Goal: Task Accomplishment & Management: Use online tool/utility

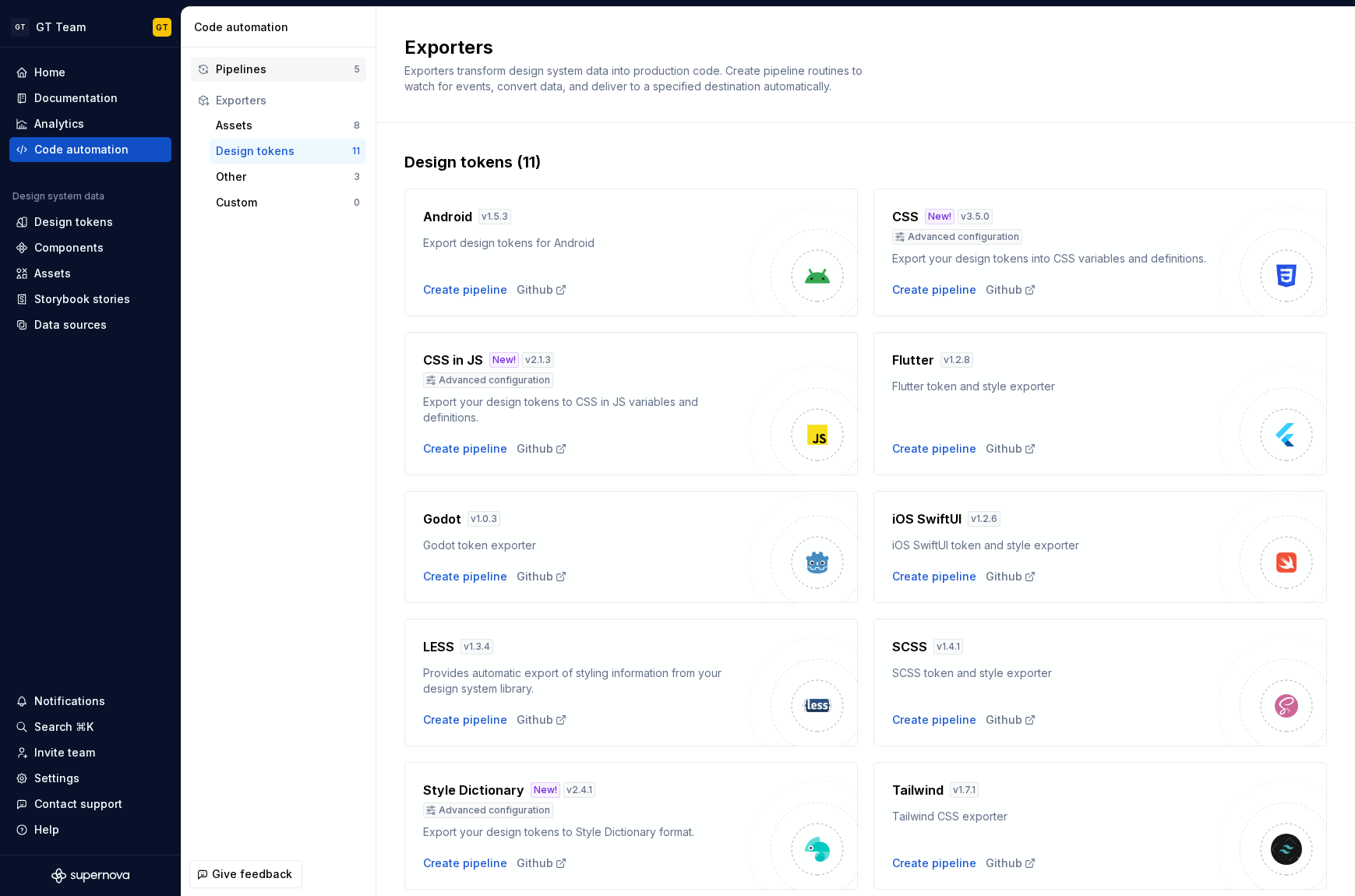
click at [325, 77] on div "Pipelines 5" at bounding box center [278, 69] width 176 height 25
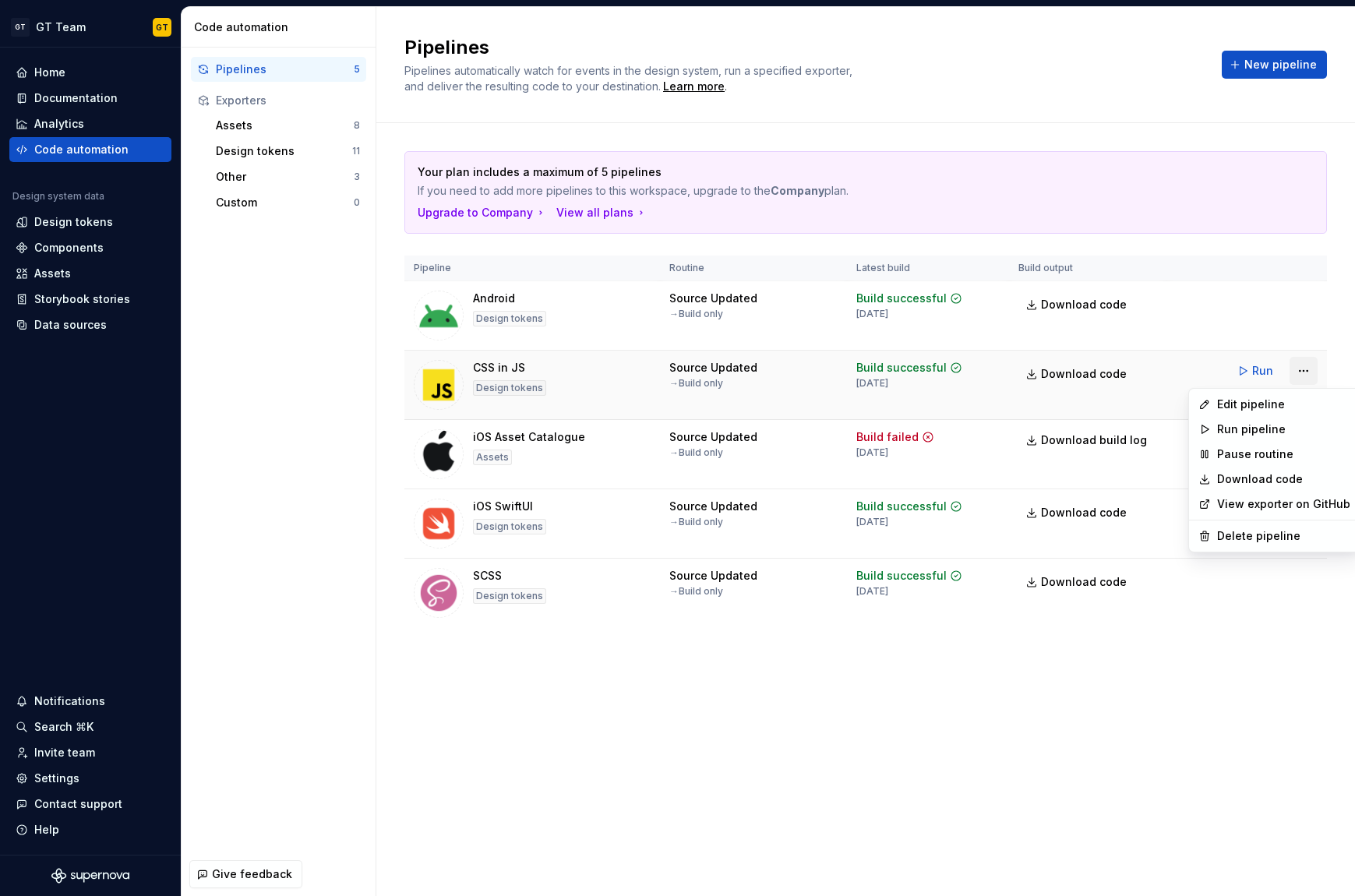
click at [1298, 367] on html "GT GT Team GT Home Documentation Analytics Code automation Design system data D…" at bounding box center [678, 448] width 1355 height 896
click at [1291, 408] on div "Edit pipeline" at bounding box center [1284, 405] width 134 height 16
click at [1291, 408] on tr "CSS in JS Design tokens Source Updated → Build only Build successful [DATE] Dow…" at bounding box center [865, 386] width 923 height 70
click at [1300, 369] on html "GT GT Team GT Home Documentation Analytics Code automation Design system data D…" at bounding box center [678, 448] width 1355 height 896
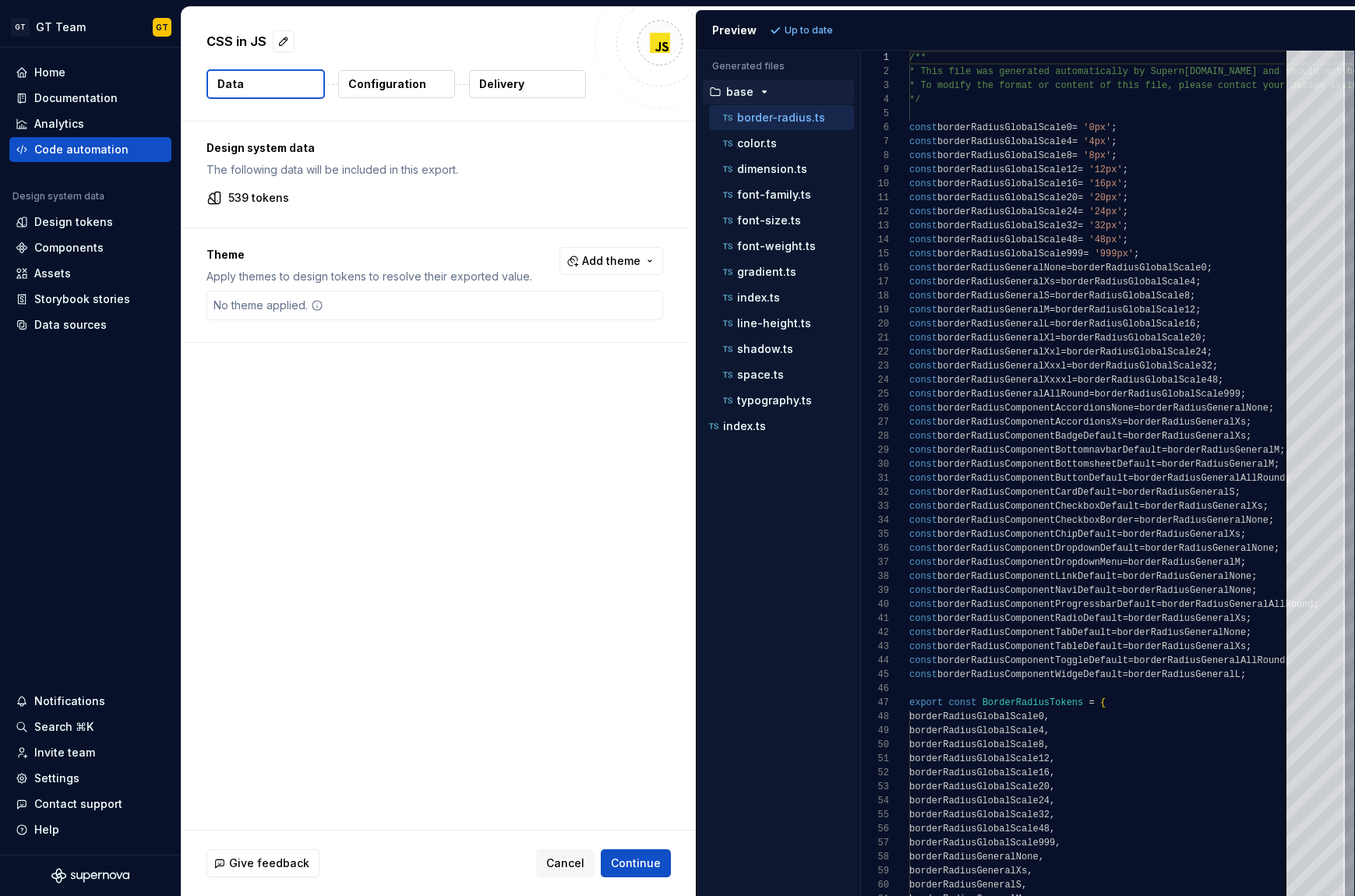
click at [392, 83] on p "Configuration" at bounding box center [387, 85] width 78 height 16
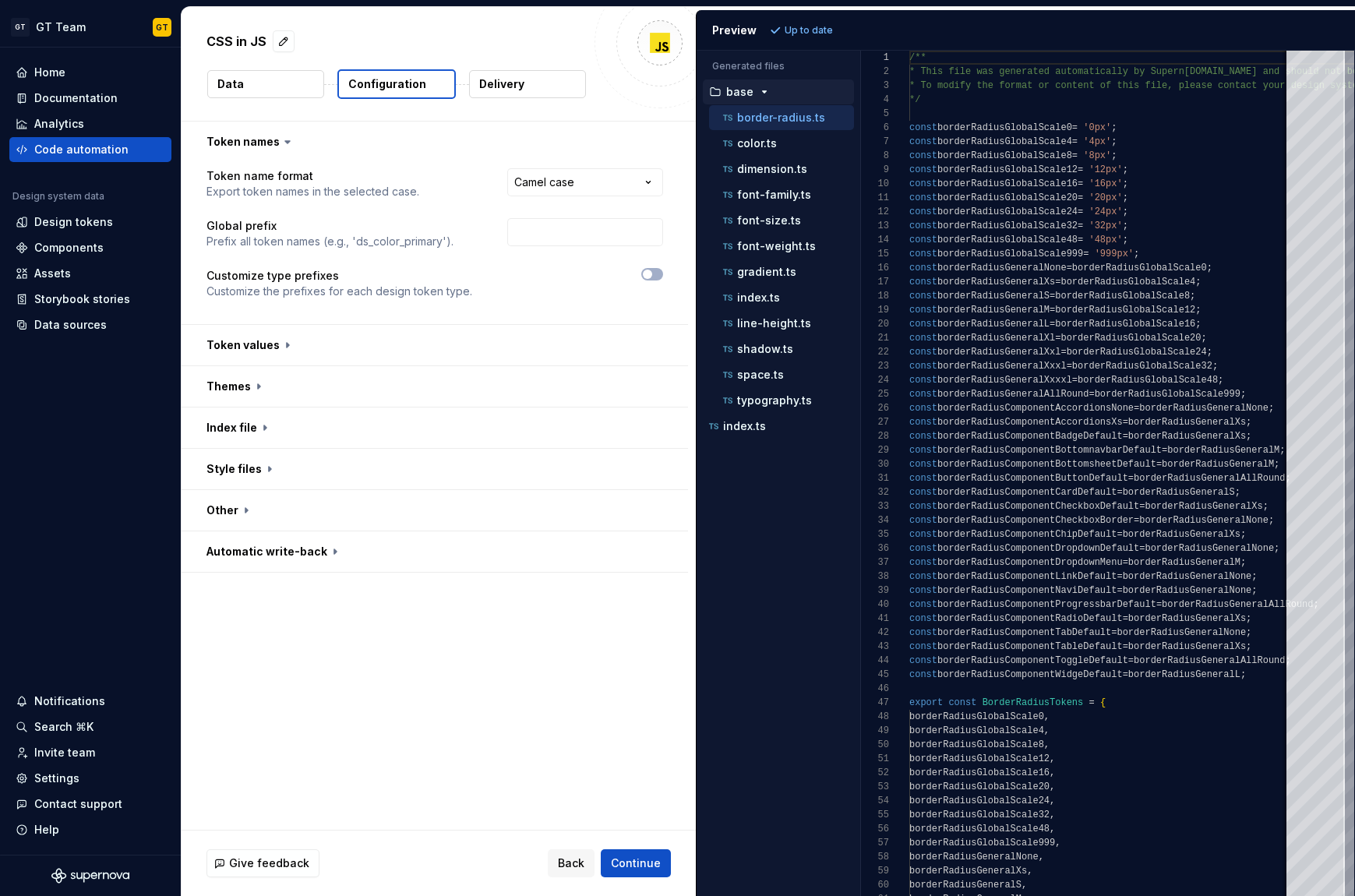
click at [524, 83] on button "Delivery" at bounding box center [527, 84] width 117 height 28
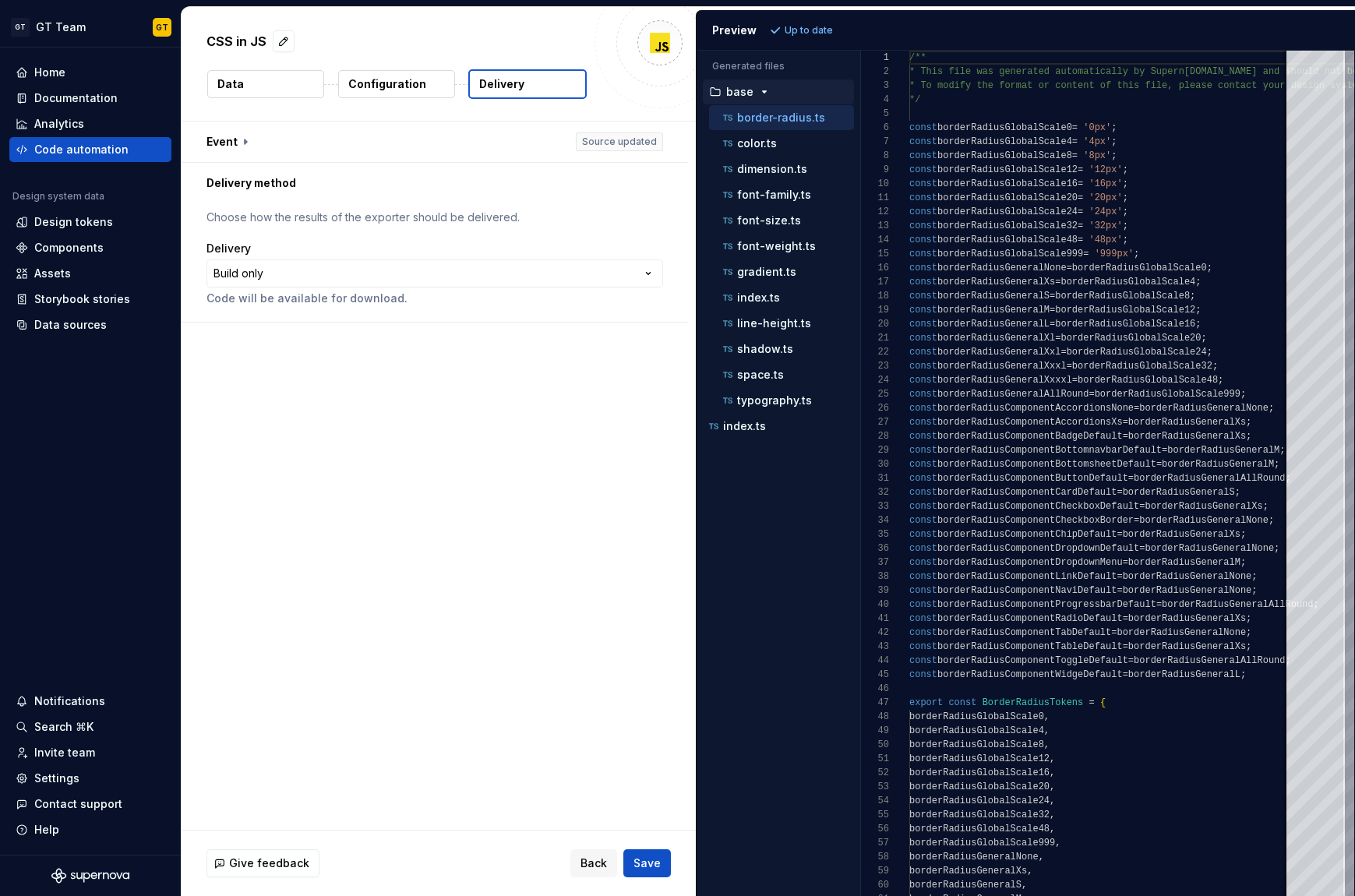
click at [524, 83] on button "Delivery" at bounding box center [527, 85] width 119 height 30
click at [396, 83] on p "Configuration" at bounding box center [387, 85] width 78 height 16
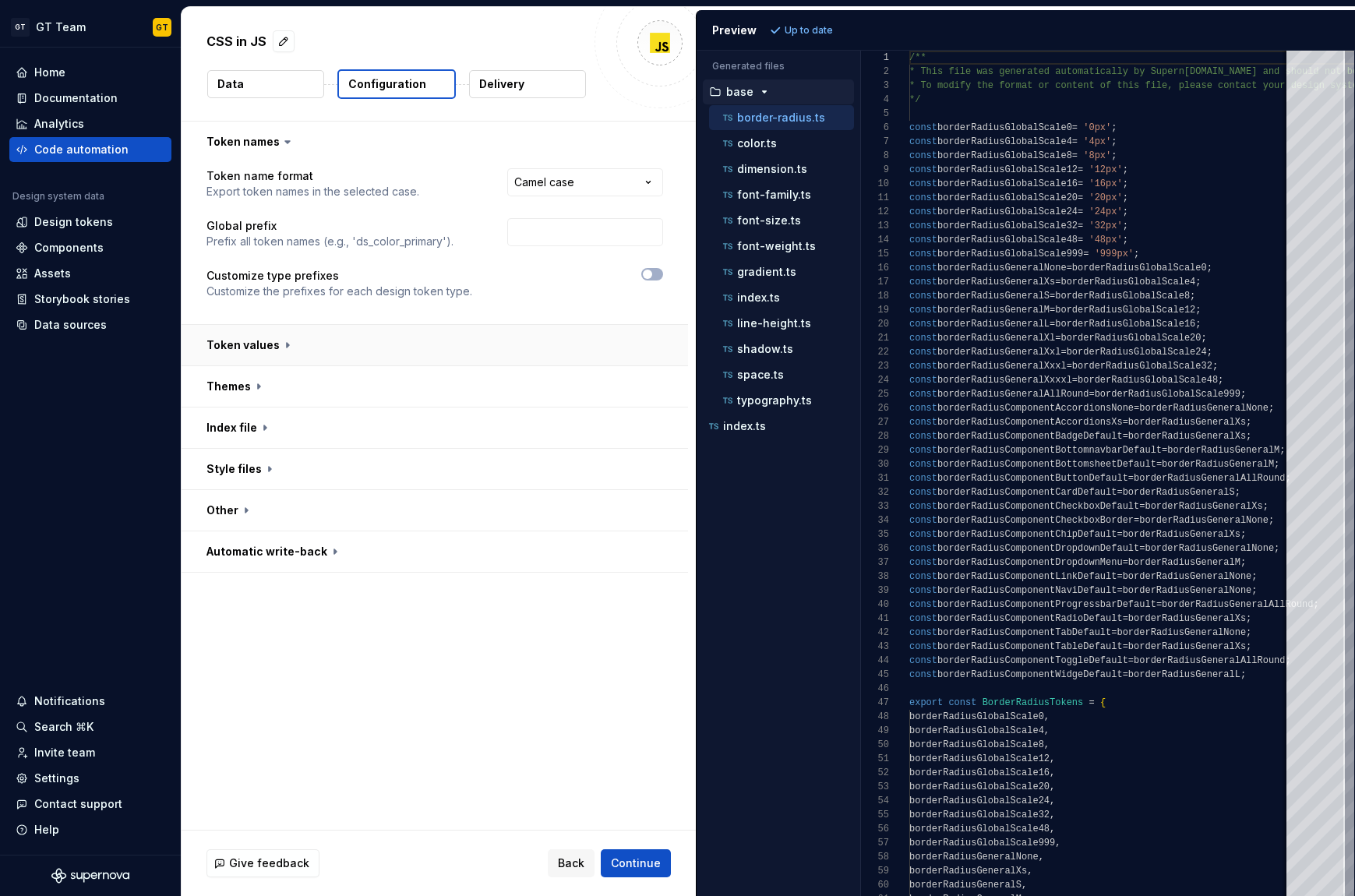
click at [311, 346] on button "button" at bounding box center [435, 345] width 507 height 41
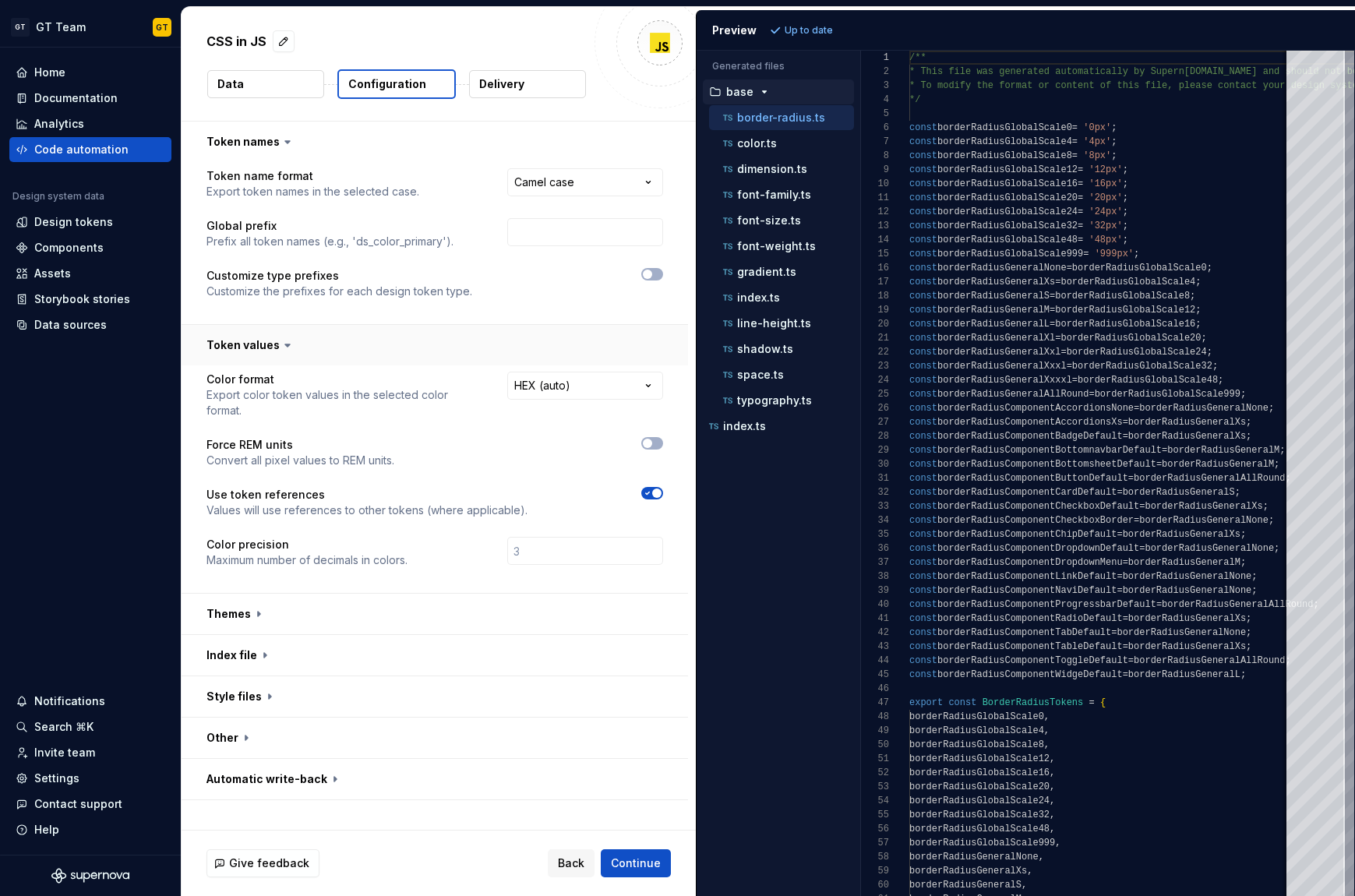
click at [313, 347] on button "button" at bounding box center [435, 345] width 507 height 41
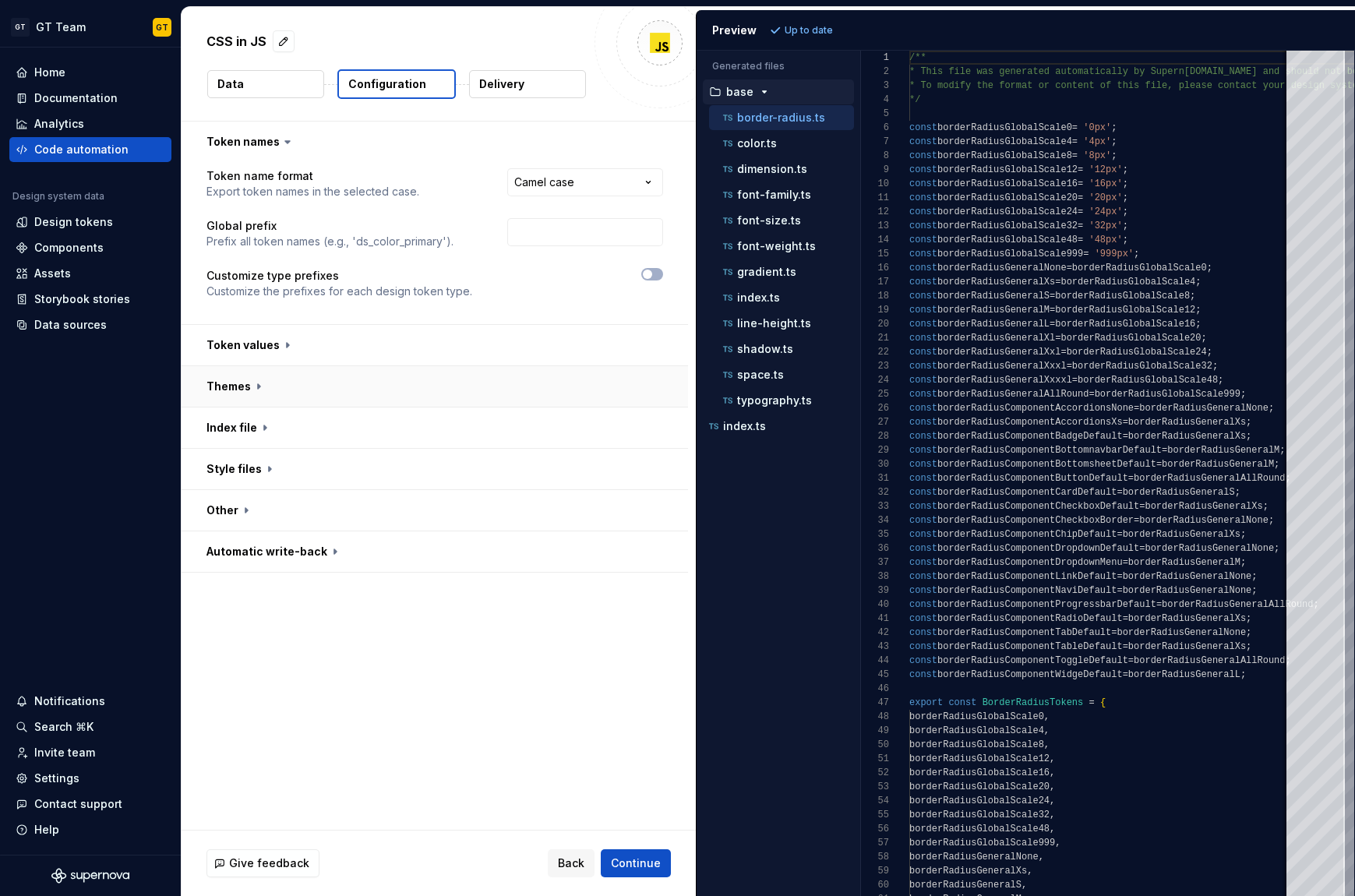
click at [310, 404] on button "button" at bounding box center [435, 386] width 507 height 41
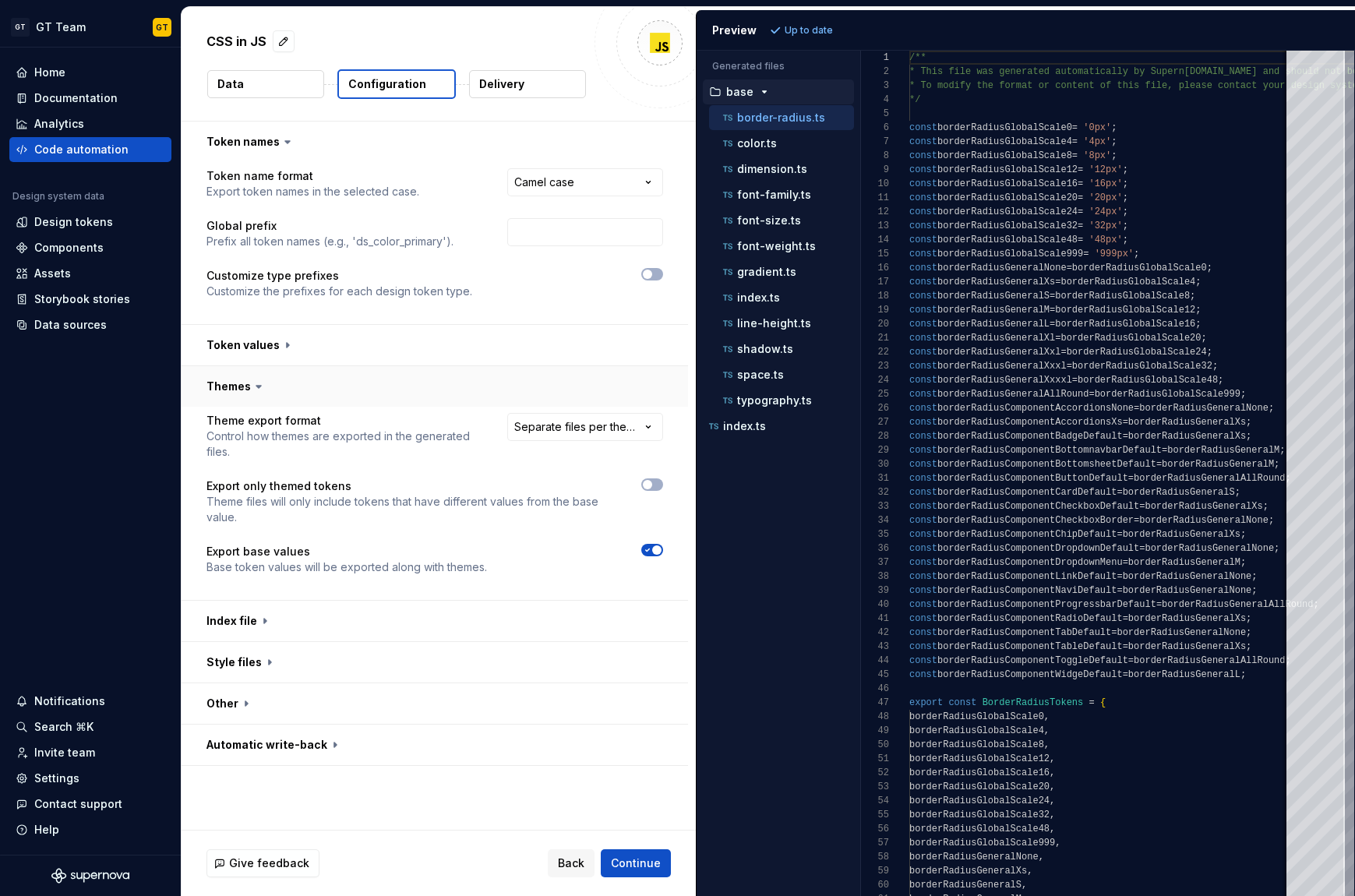
click at [307, 398] on button "button" at bounding box center [435, 386] width 507 height 41
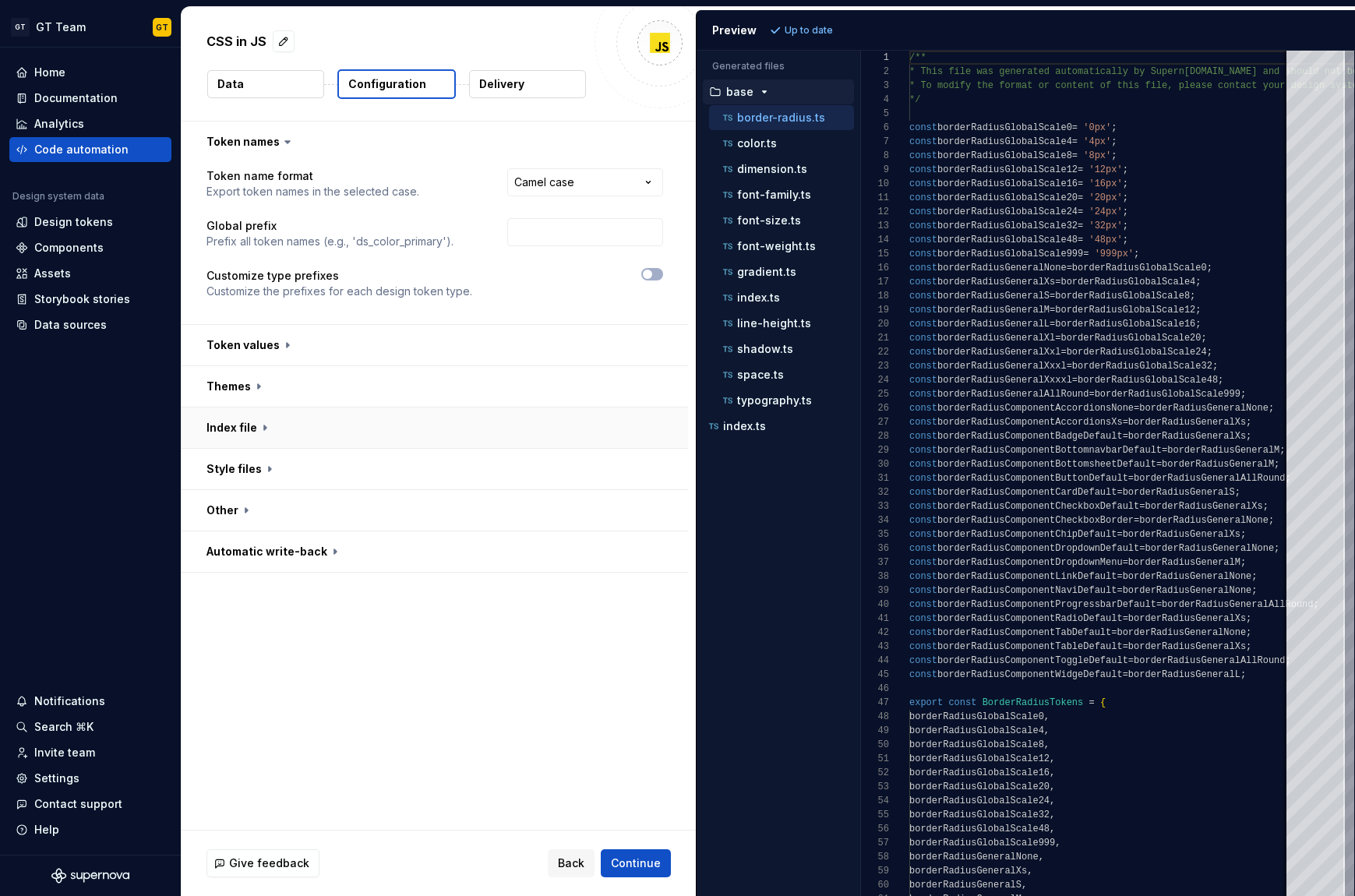
click at [309, 436] on button "button" at bounding box center [435, 428] width 507 height 41
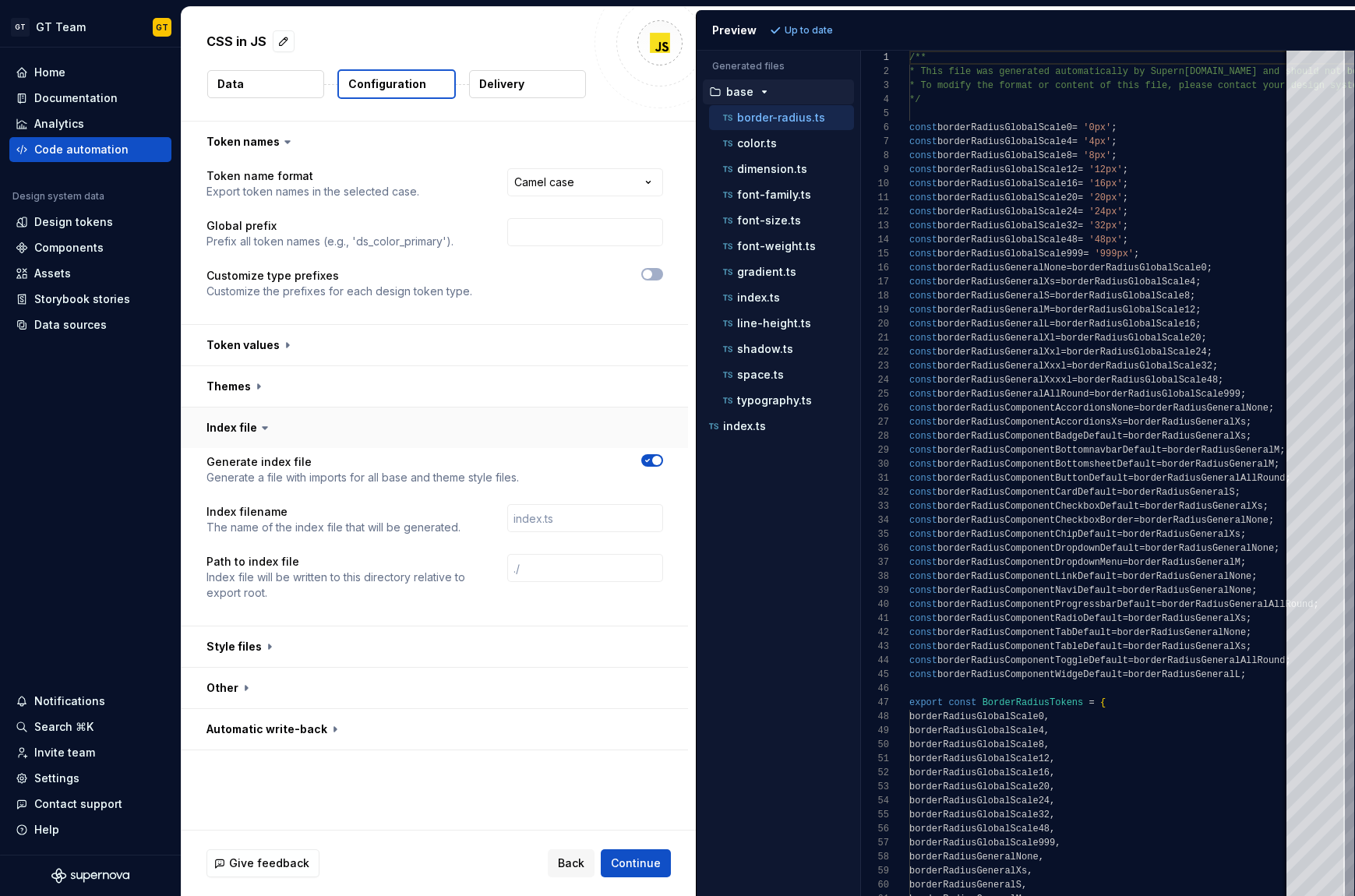
click at [308, 436] on button "button" at bounding box center [435, 428] width 507 height 41
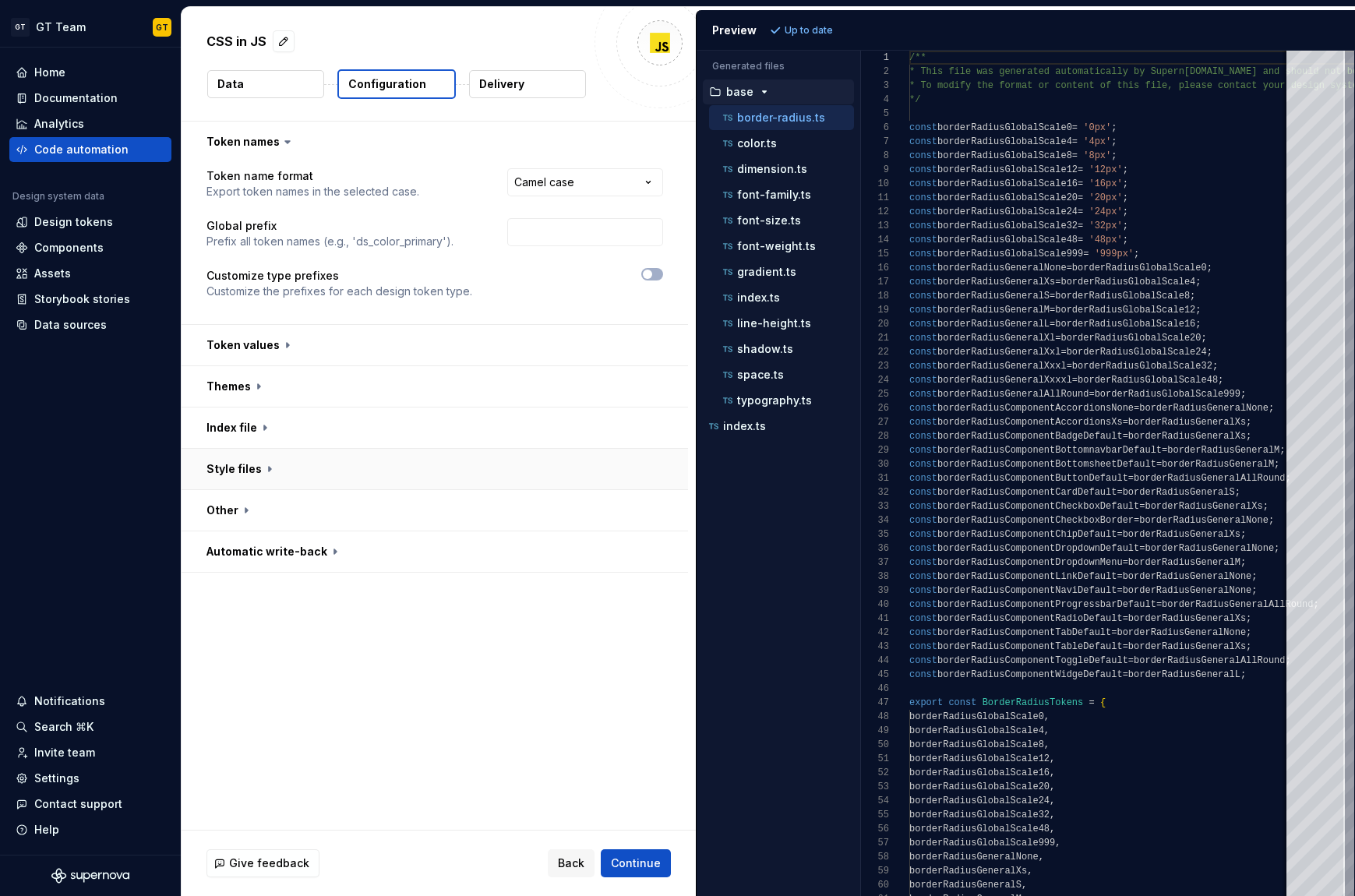
click at [308, 461] on button "button" at bounding box center [435, 469] width 507 height 41
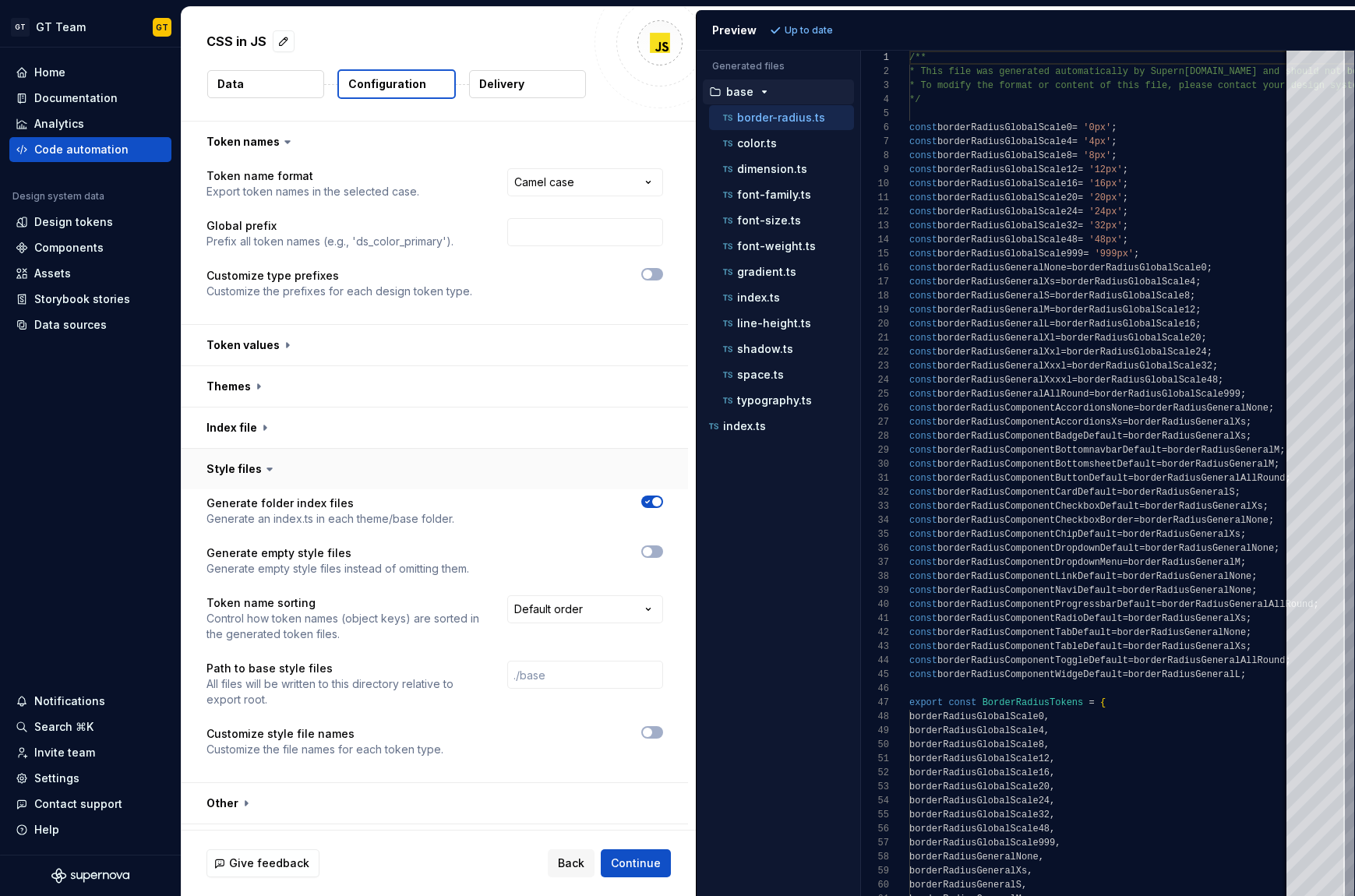
click at [308, 479] on button "button" at bounding box center [435, 469] width 507 height 41
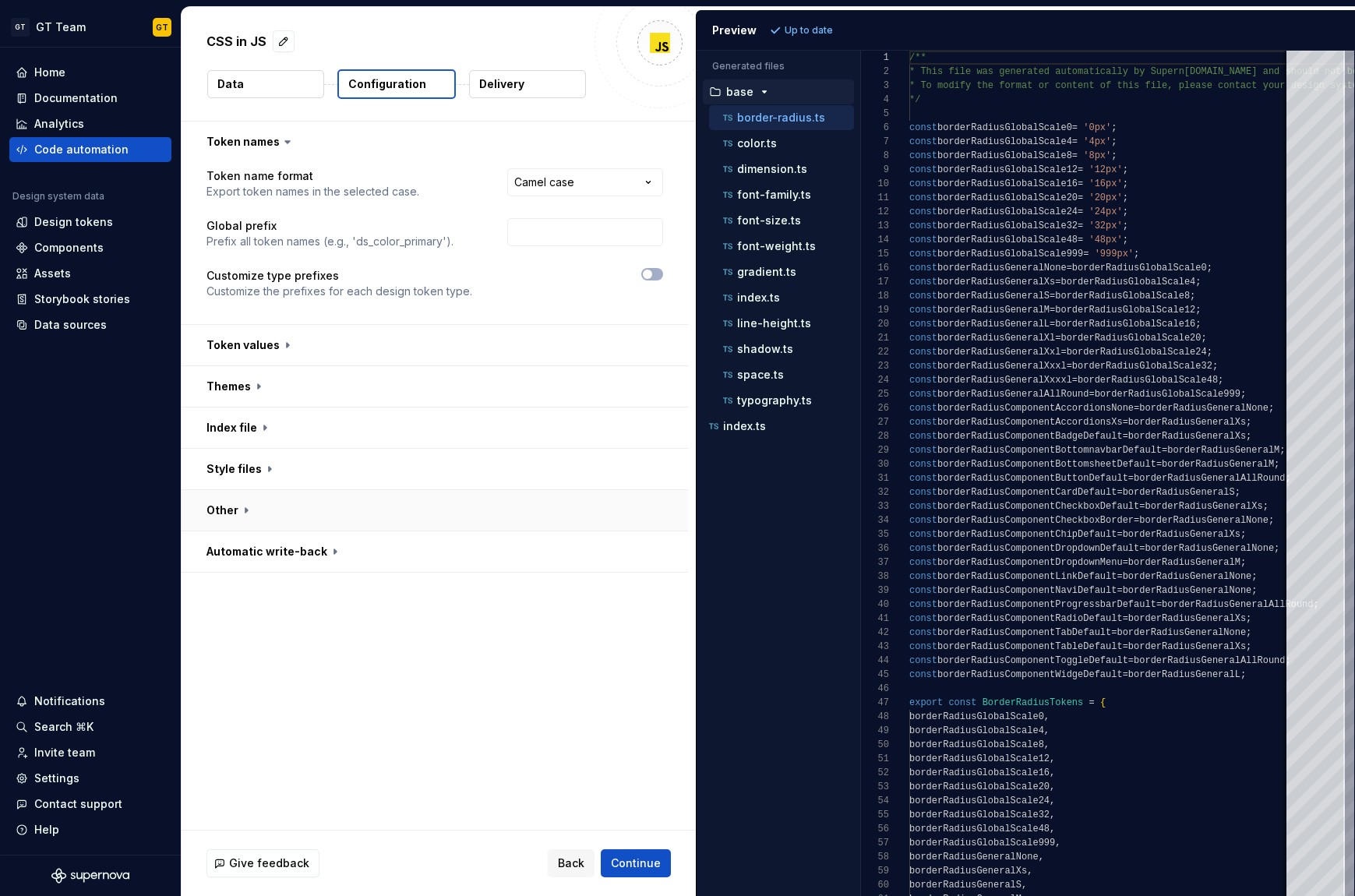
click at [300, 510] on button "button" at bounding box center [435, 510] width 507 height 41
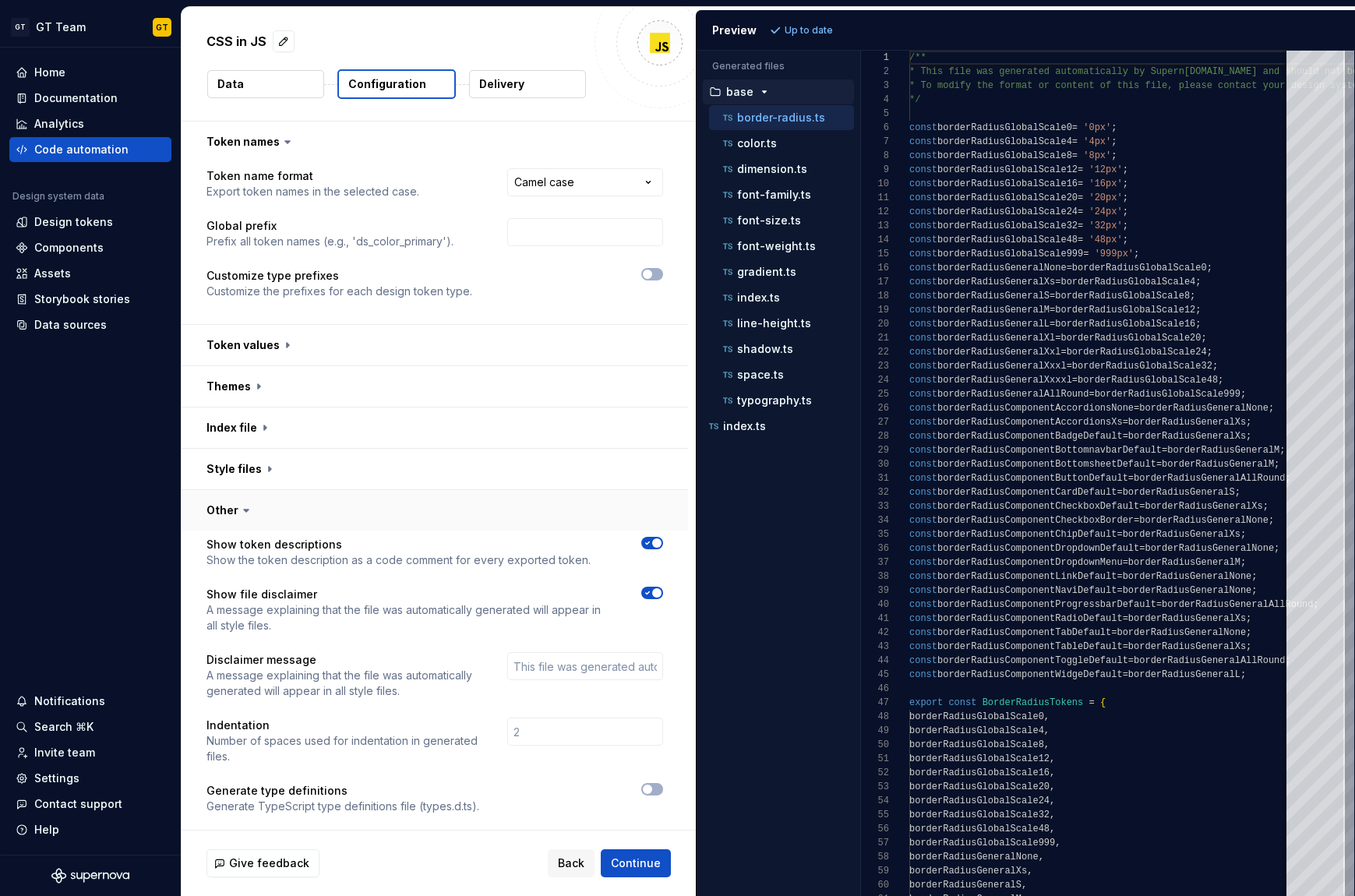
click at [297, 513] on button "button" at bounding box center [435, 510] width 507 height 41
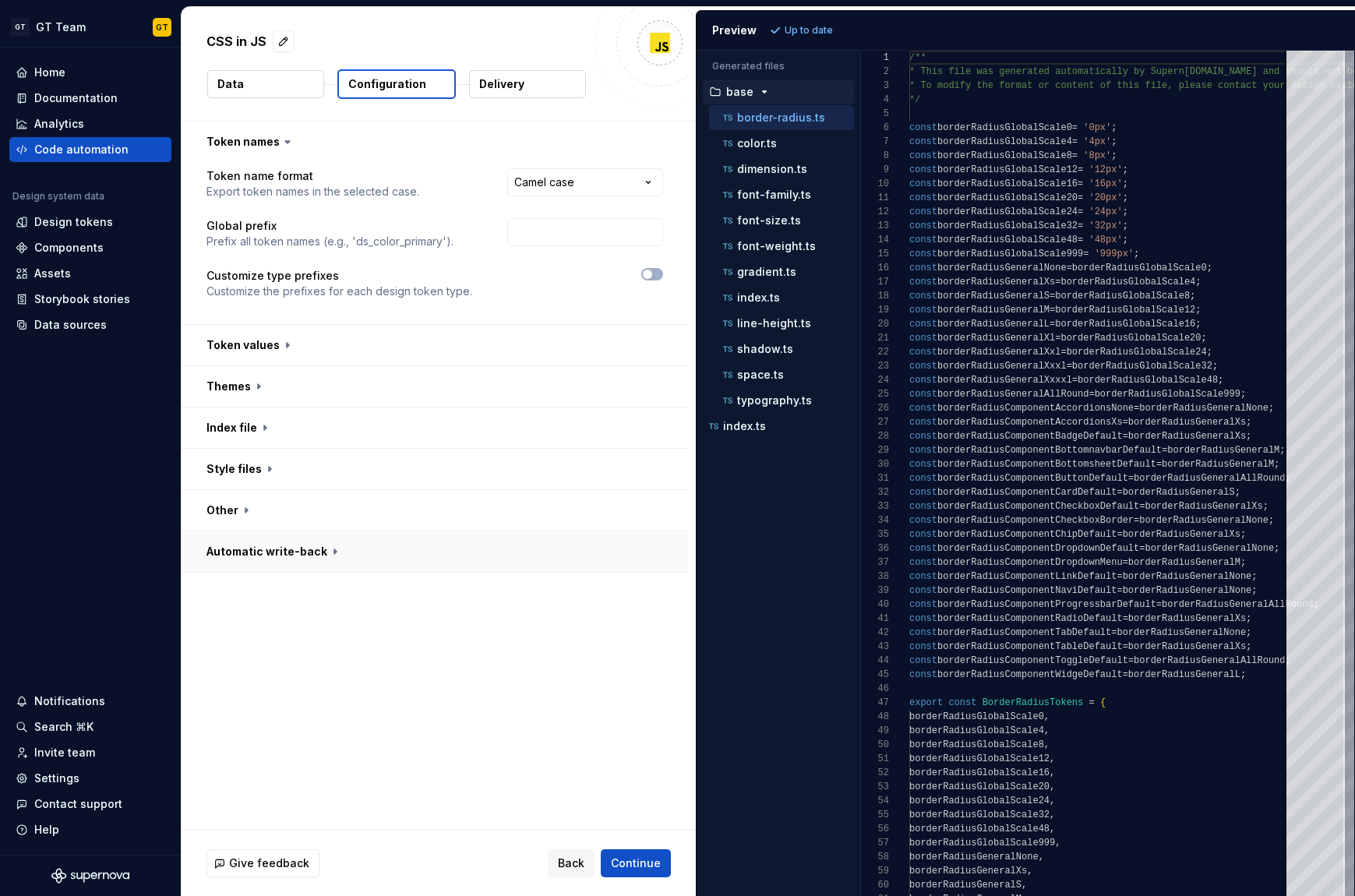
click at [292, 550] on button "button" at bounding box center [435, 552] width 507 height 41
click at [290, 554] on button "button" at bounding box center [435, 552] width 507 height 41
click at [322, 328] on button "button" at bounding box center [435, 345] width 507 height 41
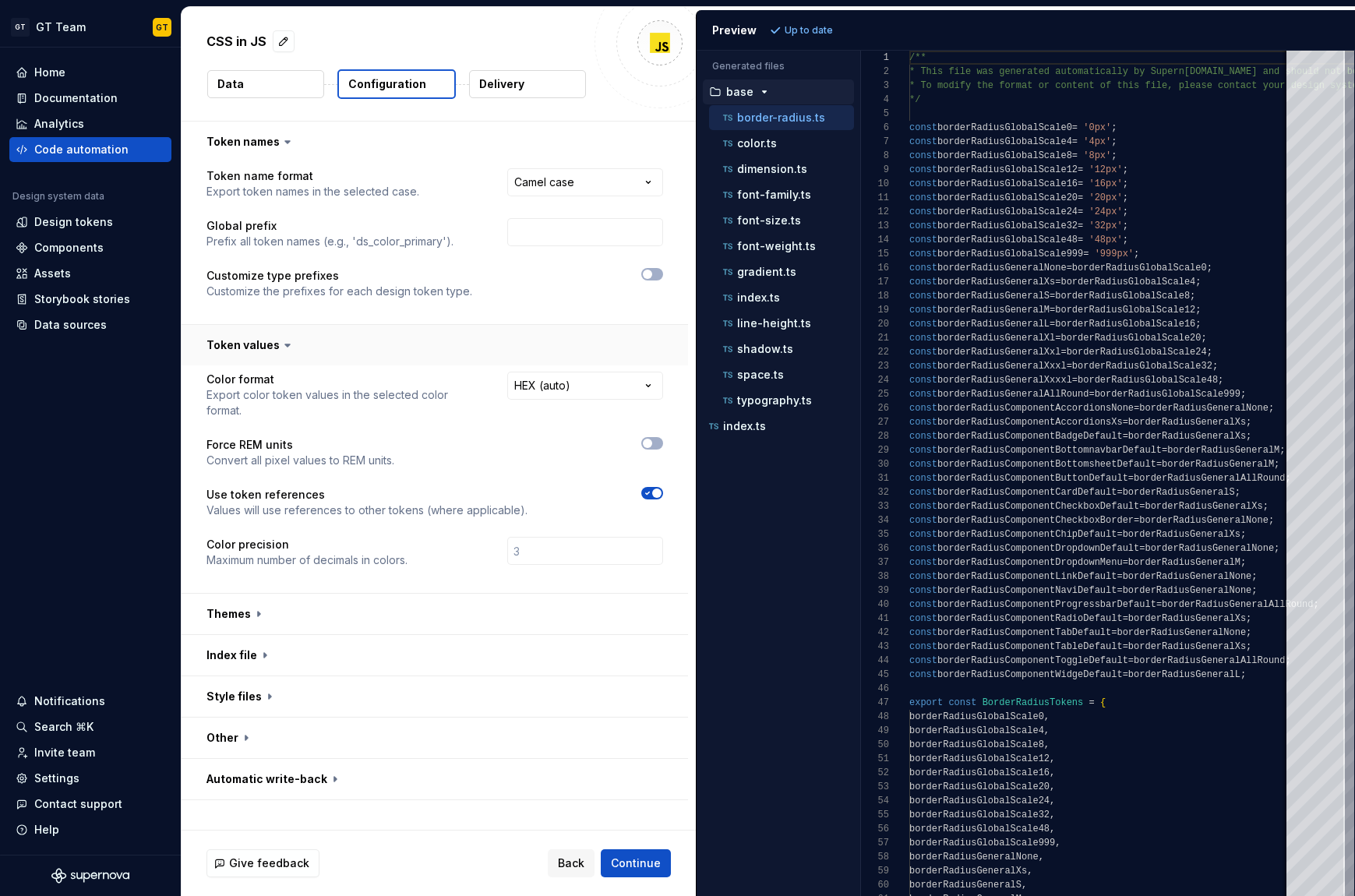
click at [324, 333] on button "button" at bounding box center [435, 345] width 507 height 41
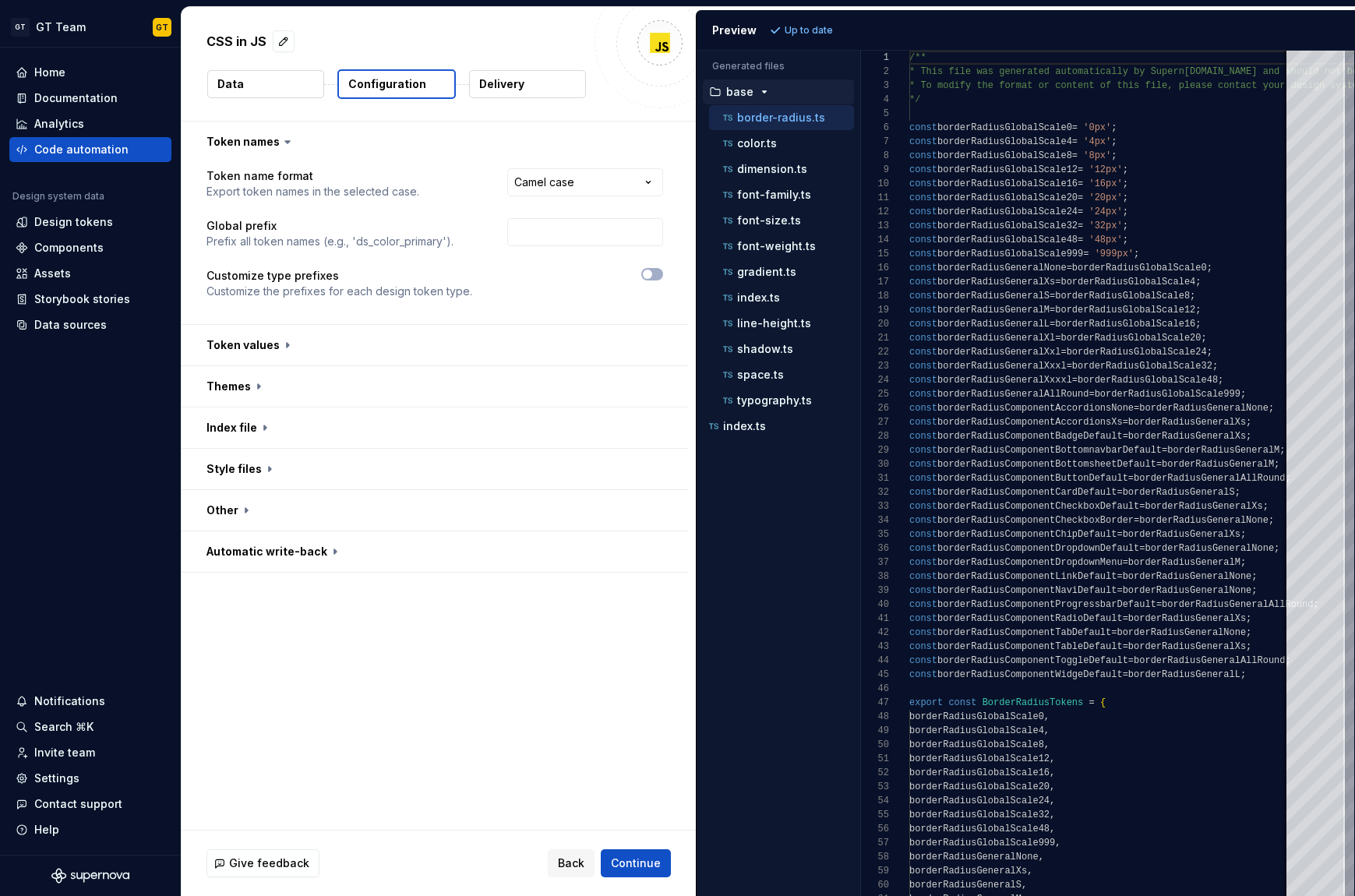
click at [512, 81] on p "Delivery" at bounding box center [501, 85] width 45 height 16
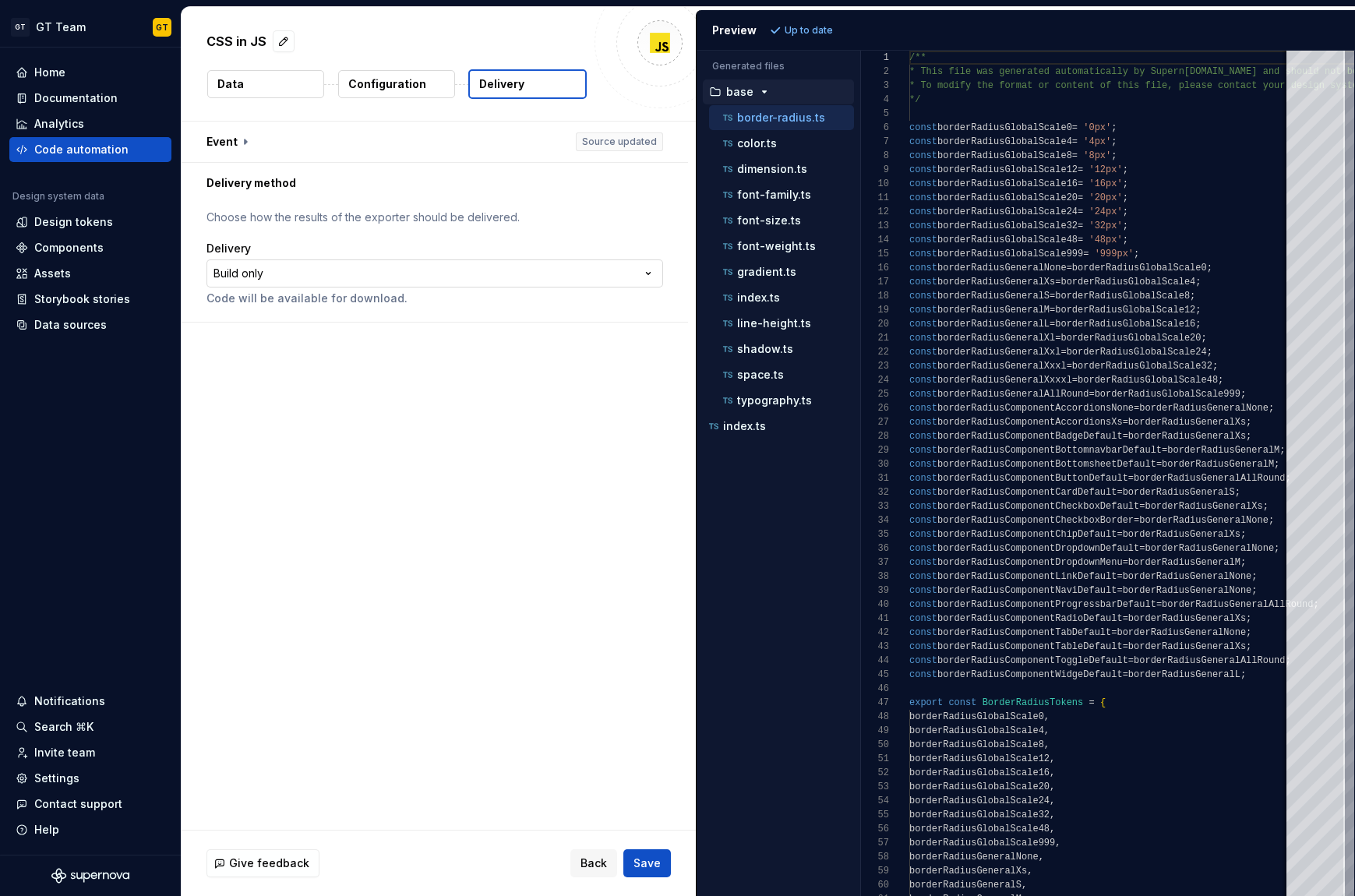
click at [453, 276] on html "**********" at bounding box center [678, 448] width 1355 height 896
click at [448, 268] on html "**********" at bounding box center [678, 448] width 1355 height 896
click at [253, 86] on button "Data" at bounding box center [265, 84] width 117 height 28
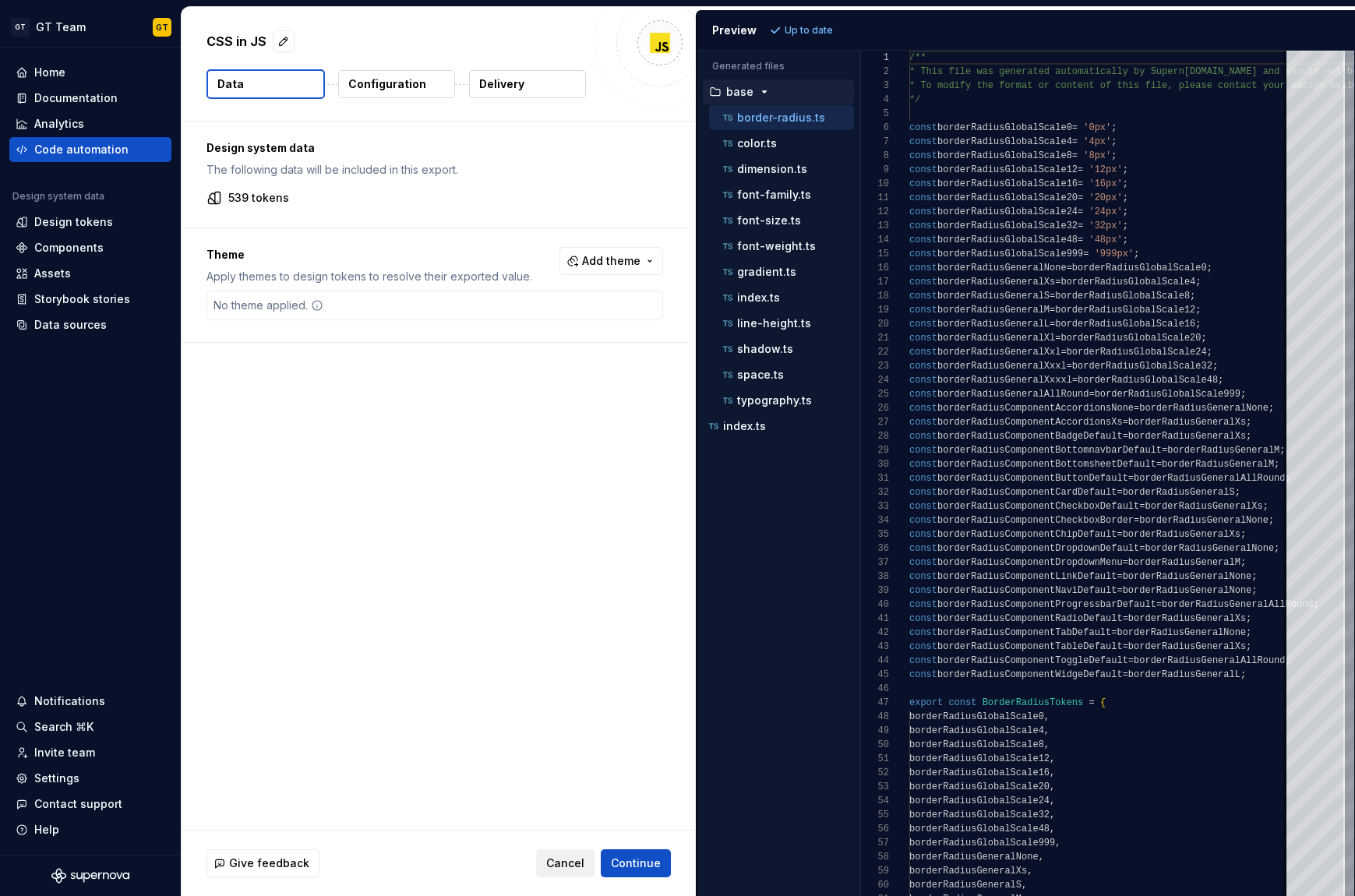
click at [571, 863] on span "Cancel" at bounding box center [566, 864] width 38 height 16
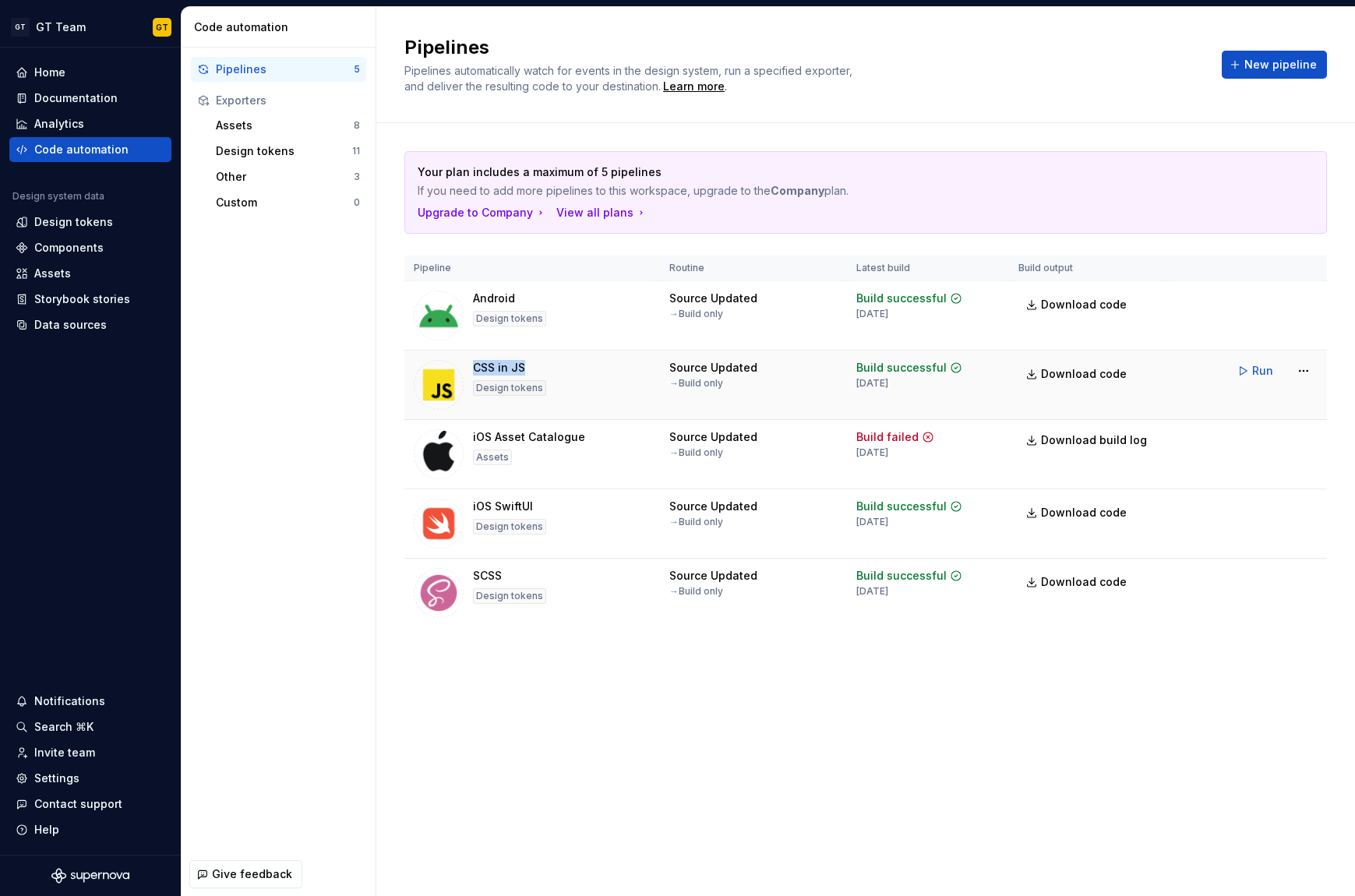
drag, startPoint x: 538, startPoint y: 373, endPoint x: 472, endPoint y: 362, distance: 66.9
click at [473, 362] on div "CSS in JS Design tokens" at bounding box center [509, 385] width 73 height 50
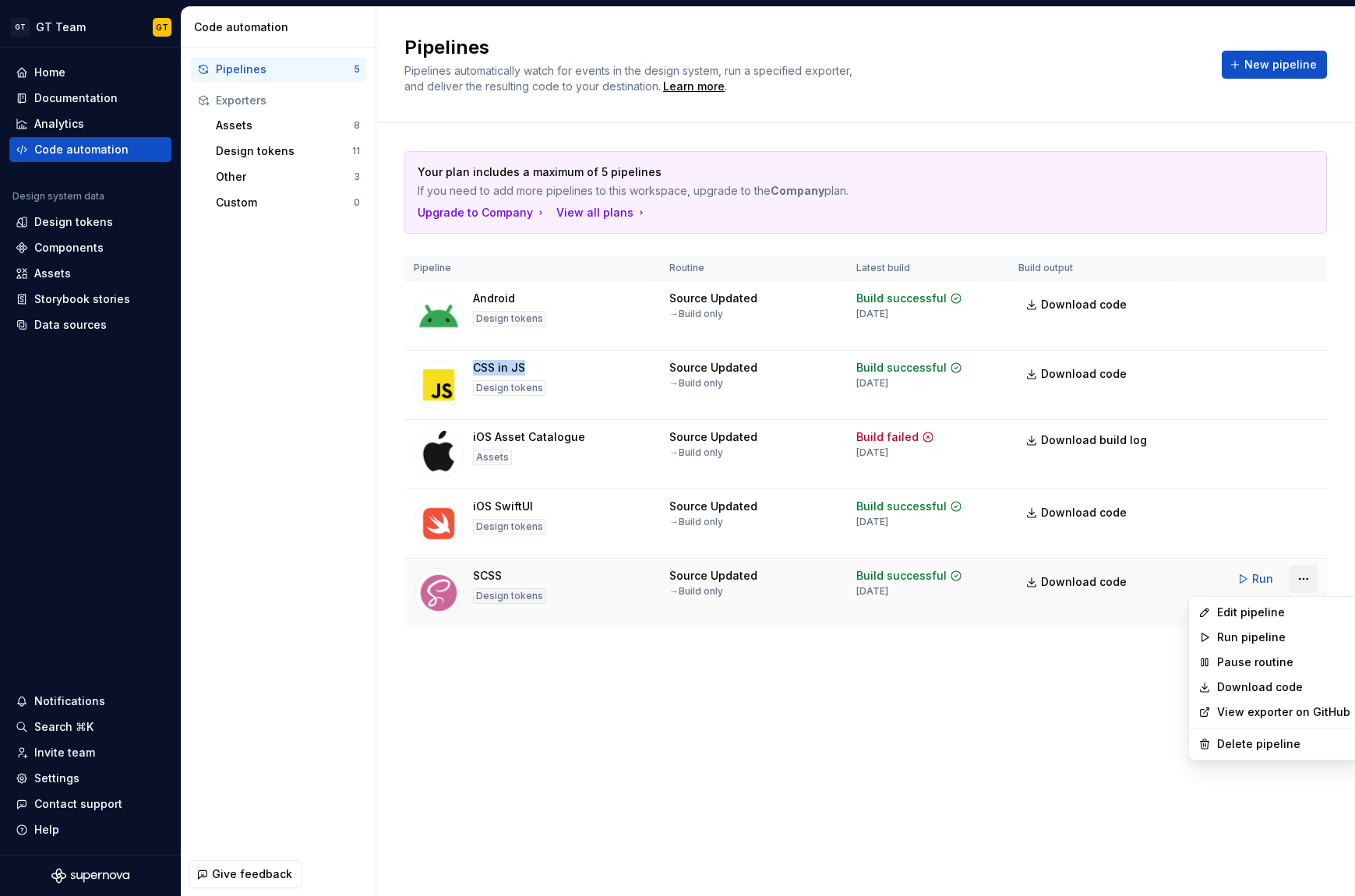
click at [1304, 582] on html "GT GT Team GT Home Documentation Analytics Code automation Design system data D…" at bounding box center [678, 448] width 1355 height 896
click at [1260, 619] on div "Edit pipeline" at bounding box center [1284, 613] width 134 height 16
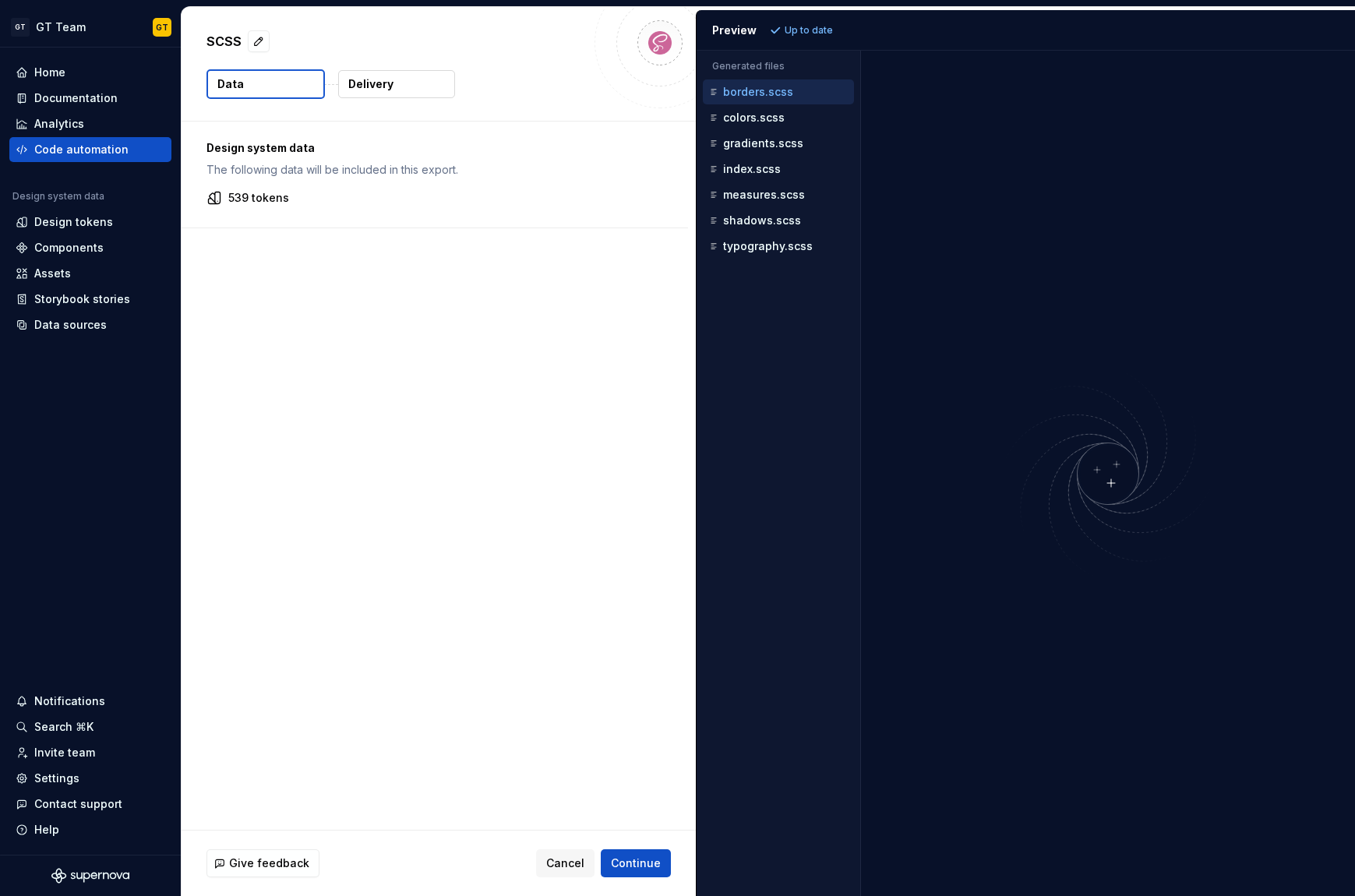
click at [558, 878] on div "Give feedback Cancel Continue" at bounding box center [439, 864] width 515 height 66
click at [562, 867] on span "Cancel" at bounding box center [566, 864] width 38 height 16
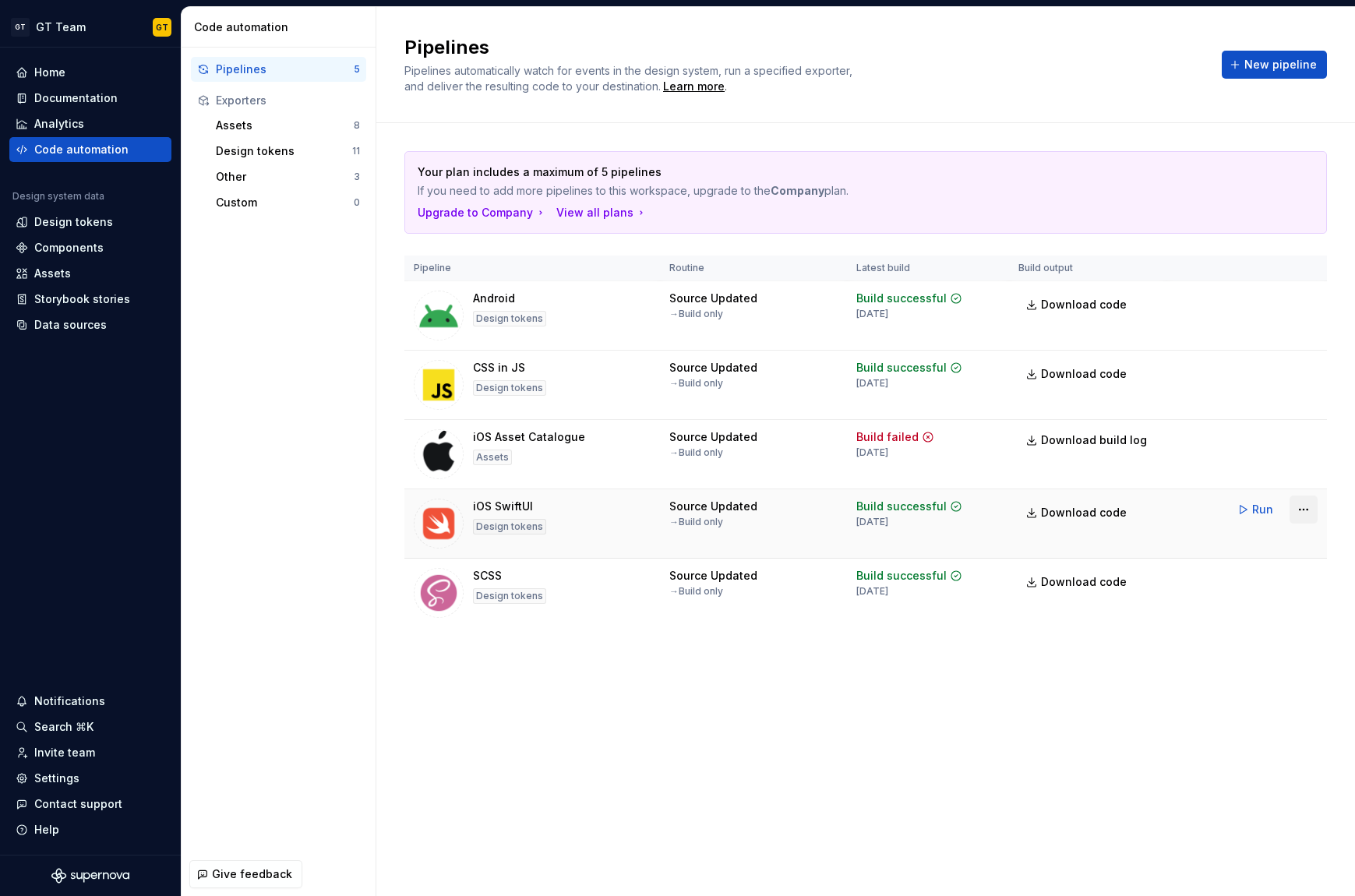
click at [1312, 514] on html "GT GT Team GT Home Documentation Analytics Code automation Design system data D…" at bounding box center [678, 448] width 1355 height 896
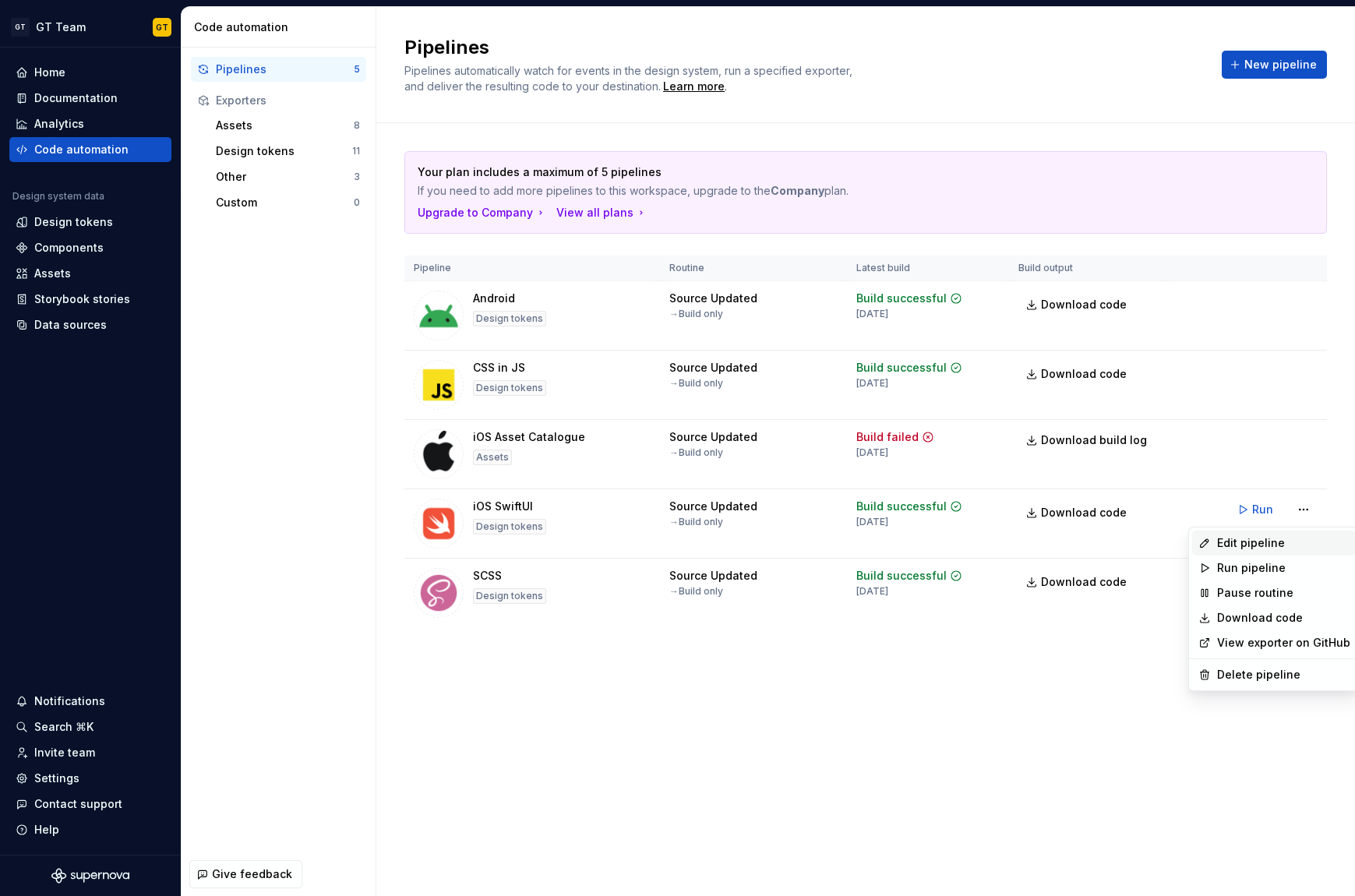
click at [1294, 547] on div "Edit pipeline" at bounding box center [1284, 544] width 134 height 16
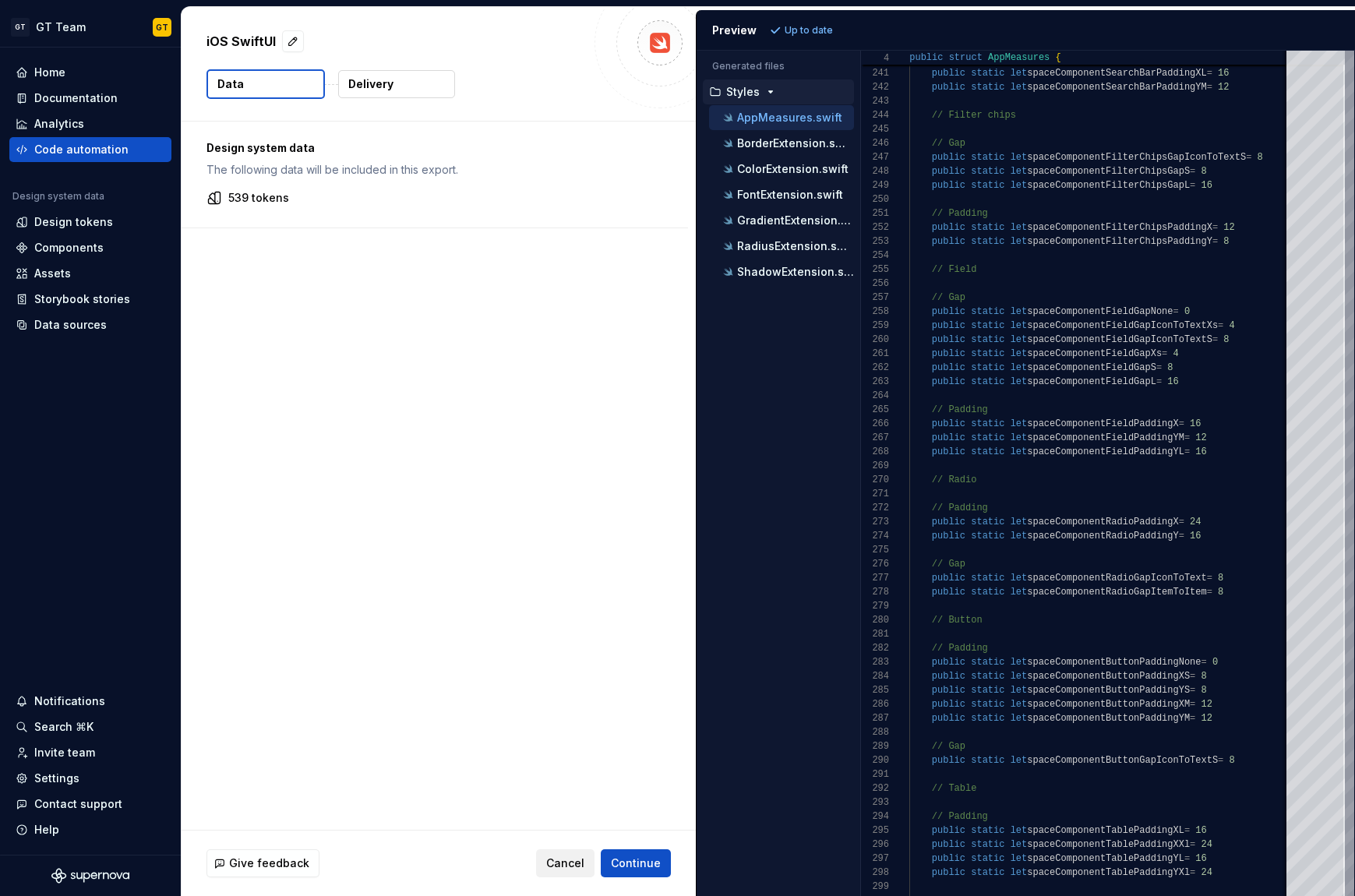
click at [585, 853] on button "Cancel" at bounding box center [565, 863] width 59 height 28
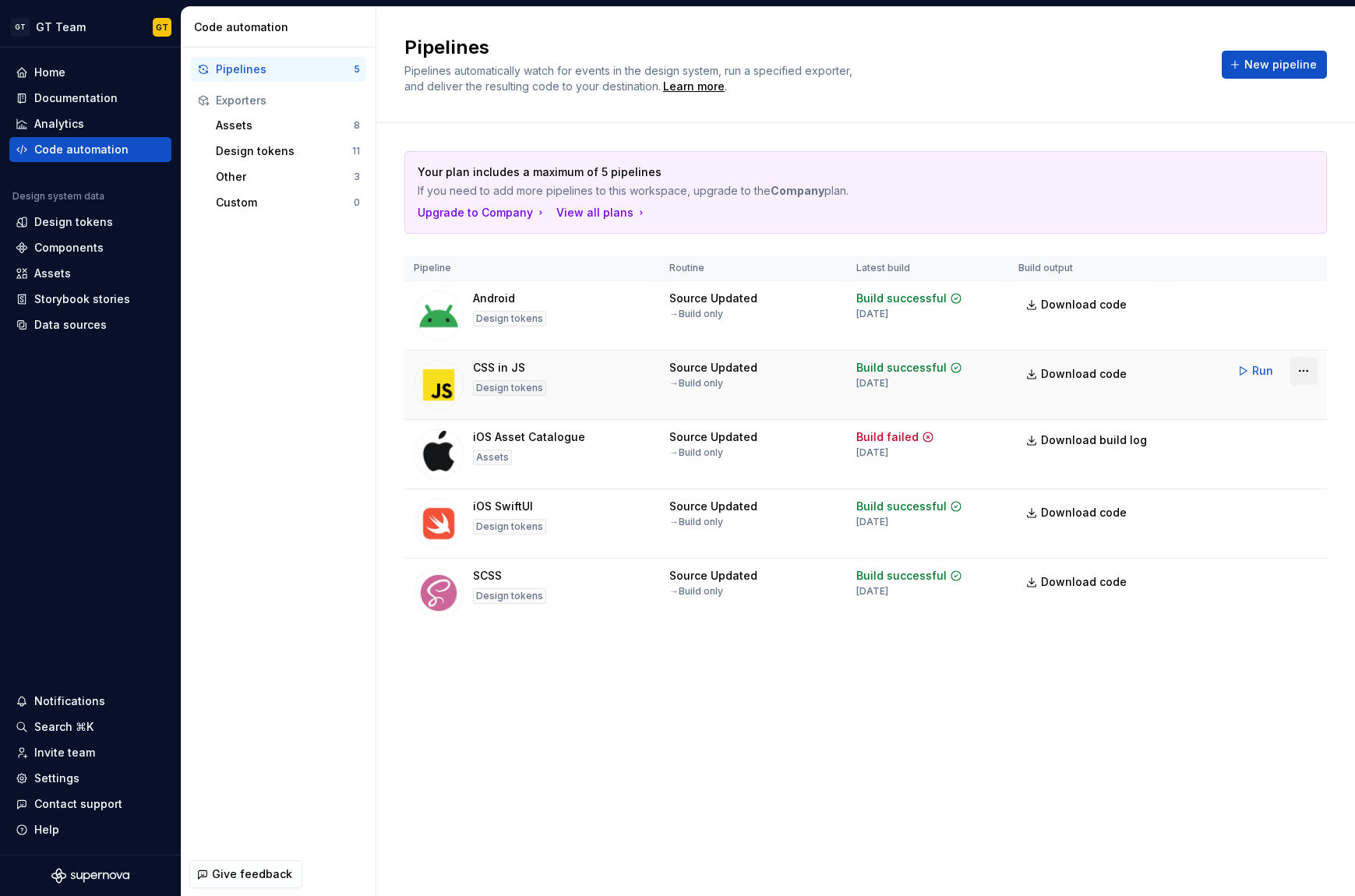
click at [1301, 371] on html "GT GT Team GT Home Documentation Analytics Code automation Design system data D…" at bounding box center [678, 448] width 1355 height 896
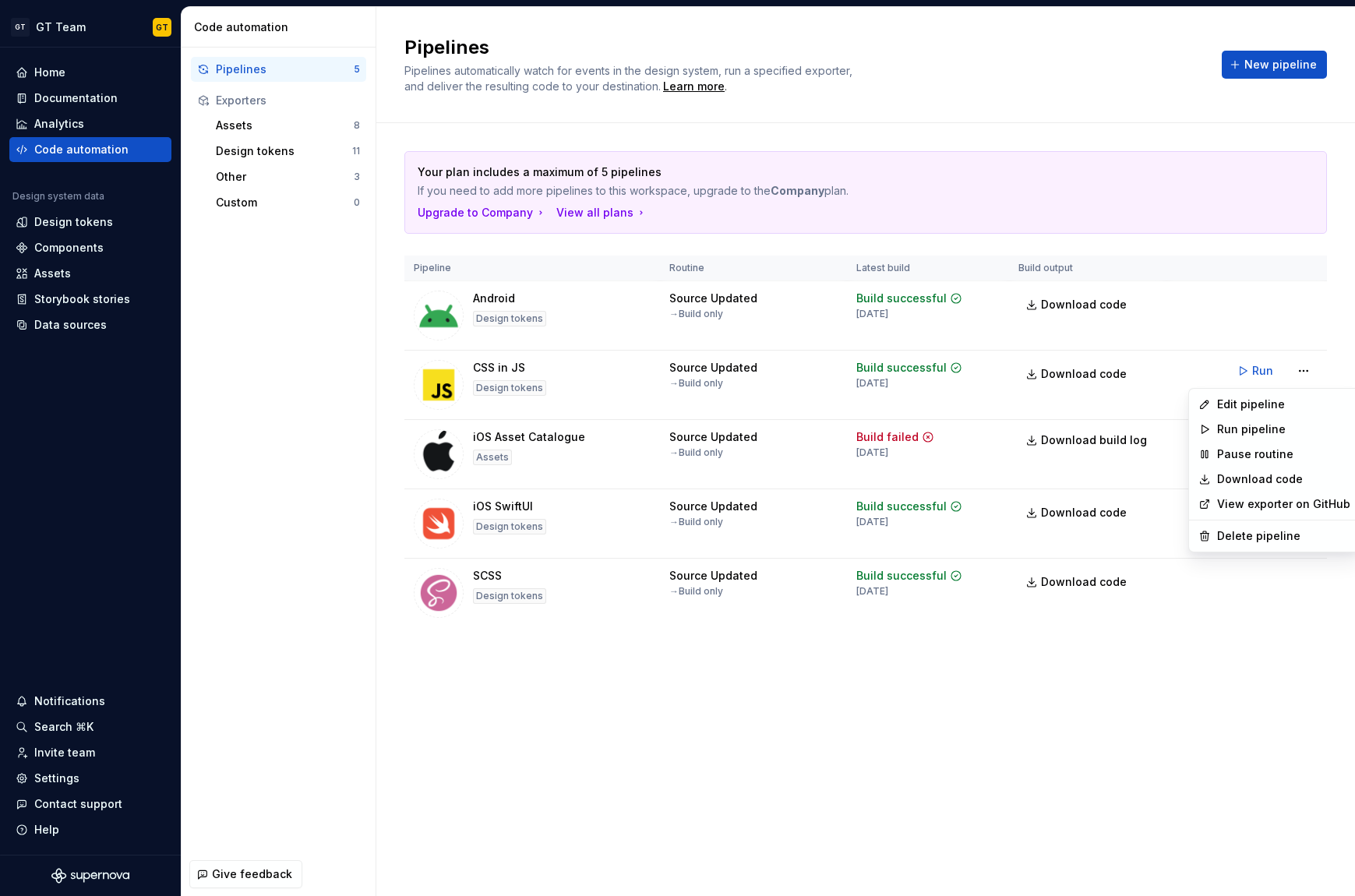
click at [1276, 506] on link "View exporter on GitHub" at bounding box center [1284, 505] width 134 height 16
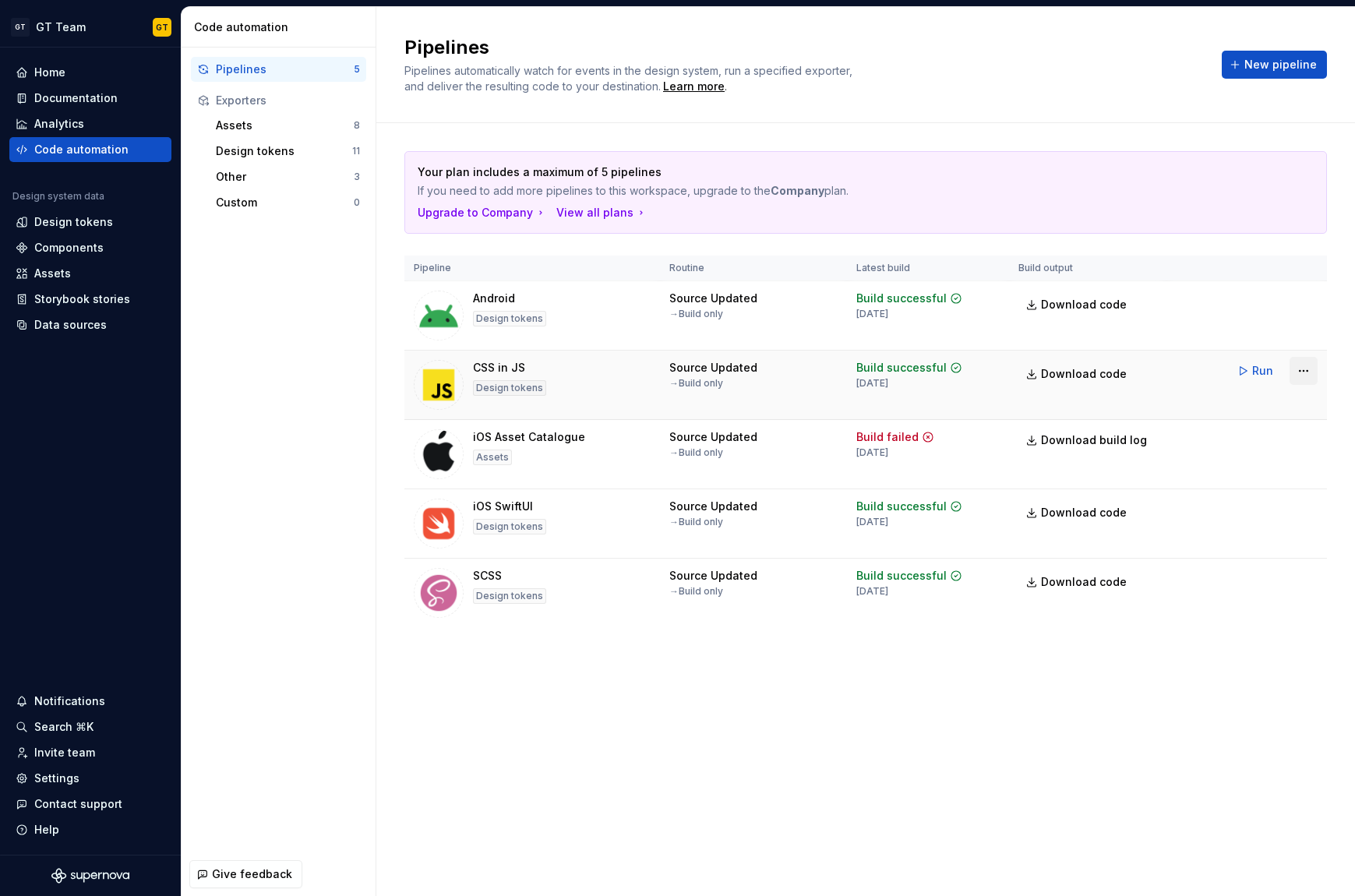
click at [1316, 365] on html "GT GT Team GT Home Documentation Analytics Code automation Design system data D…" at bounding box center [678, 448] width 1355 height 896
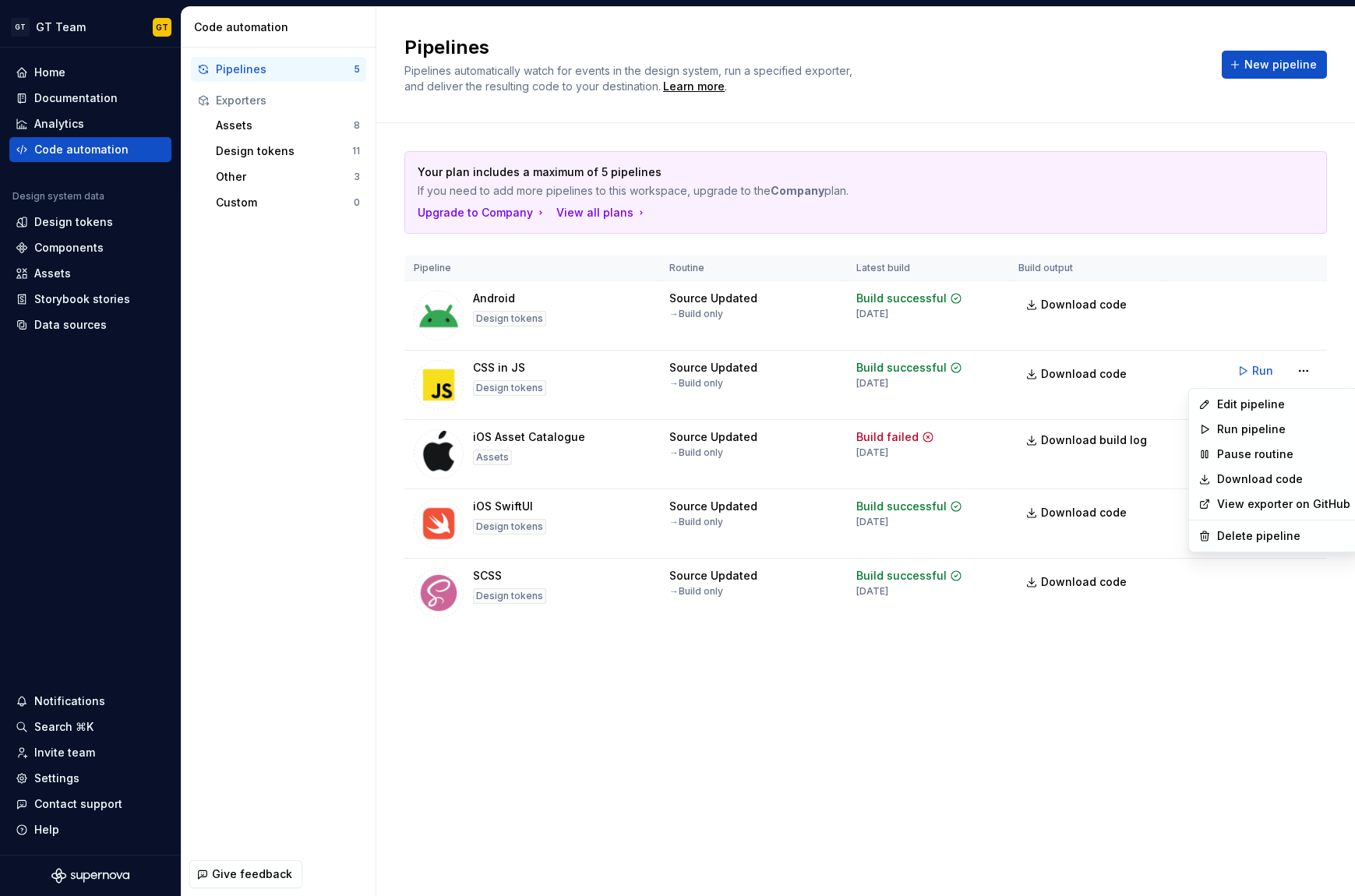
click at [1268, 483] on link "Download code" at bounding box center [1284, 480] width 134 height 16
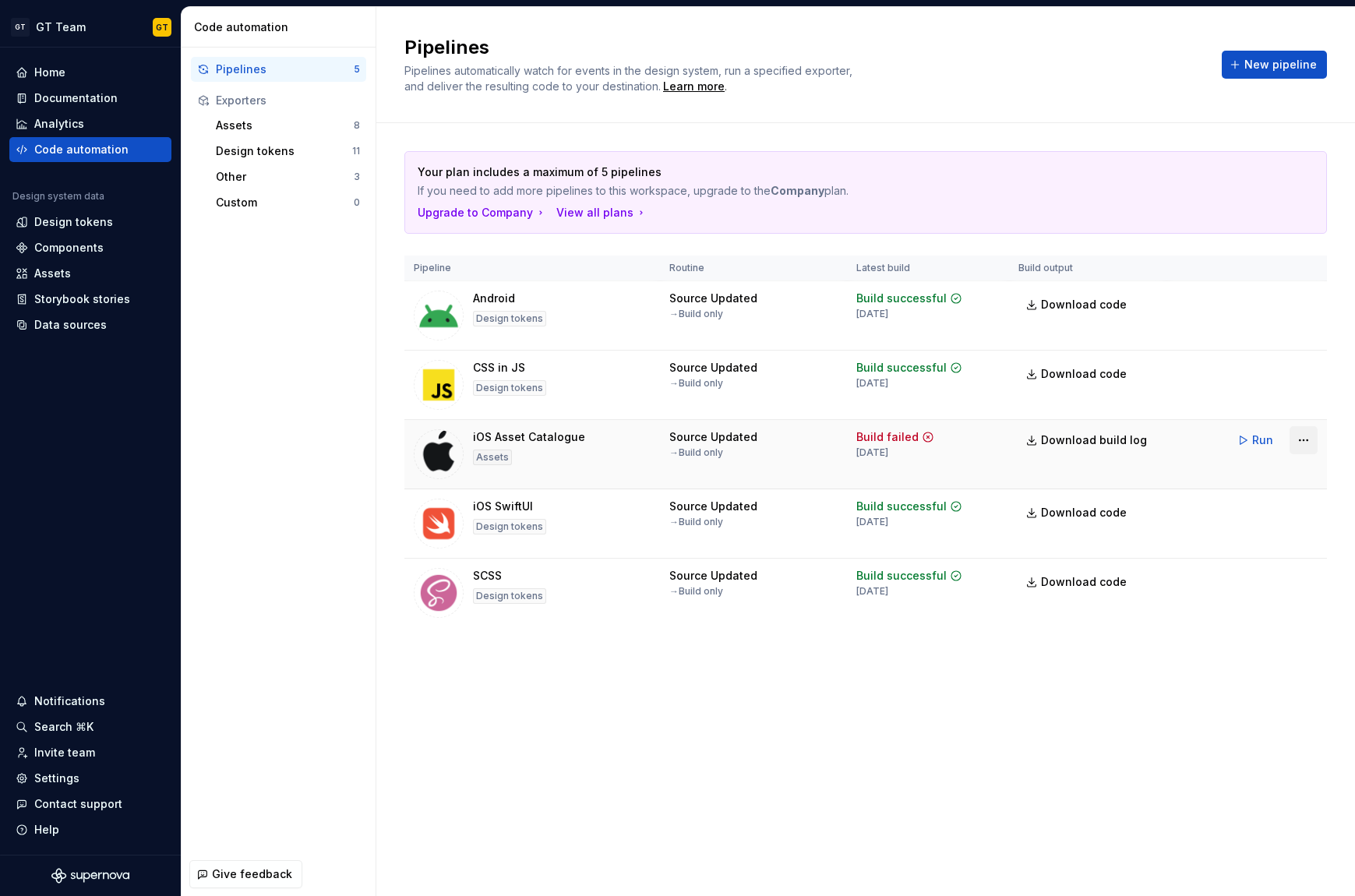
click at [1310, 439] on html "GT GT Team GT Home Documentation Analytics Code automation Design system data D…" at bounding box center [678, 448] width 1355 height 896
click at [1294, 443] on html "GT GT Team GT Home Documentation Analytics Code automation Design system data D…" at bounding box center [678, 448] width 1355 height 896
click at [1298, 442] on html "GT GT Team GT Home Documentation Analytics Code automation Design system data D…" at bounding box center [678, 448] width 1355 height 896
click at [1298, 402] on html "GT GT Team GT Home Documentation Analytics Code automation Design system data D…" at bounding box center [678, 448] width 1355 height 896
click at [1306, 369] on html "GT GT Team GT Home Documentation Analytics Code automation Design system data D…" at bounding box center [678, 448] width 1355 height 896
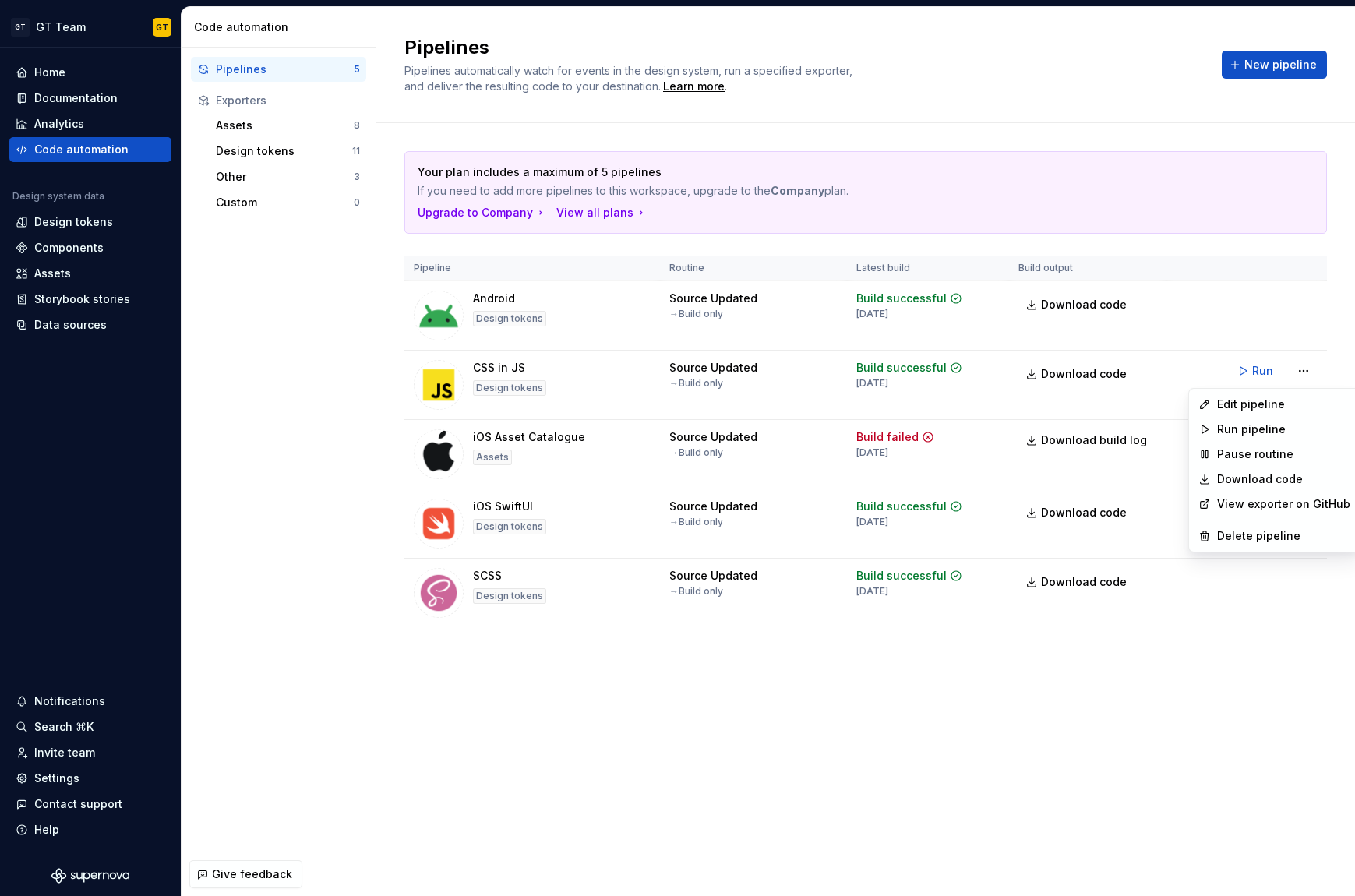
click at [1238, 689] on html "GT GT Team GT Home Documentation Analytics Code automation Design system data D…" at bounding box center [678, 448] width 1355 height 896
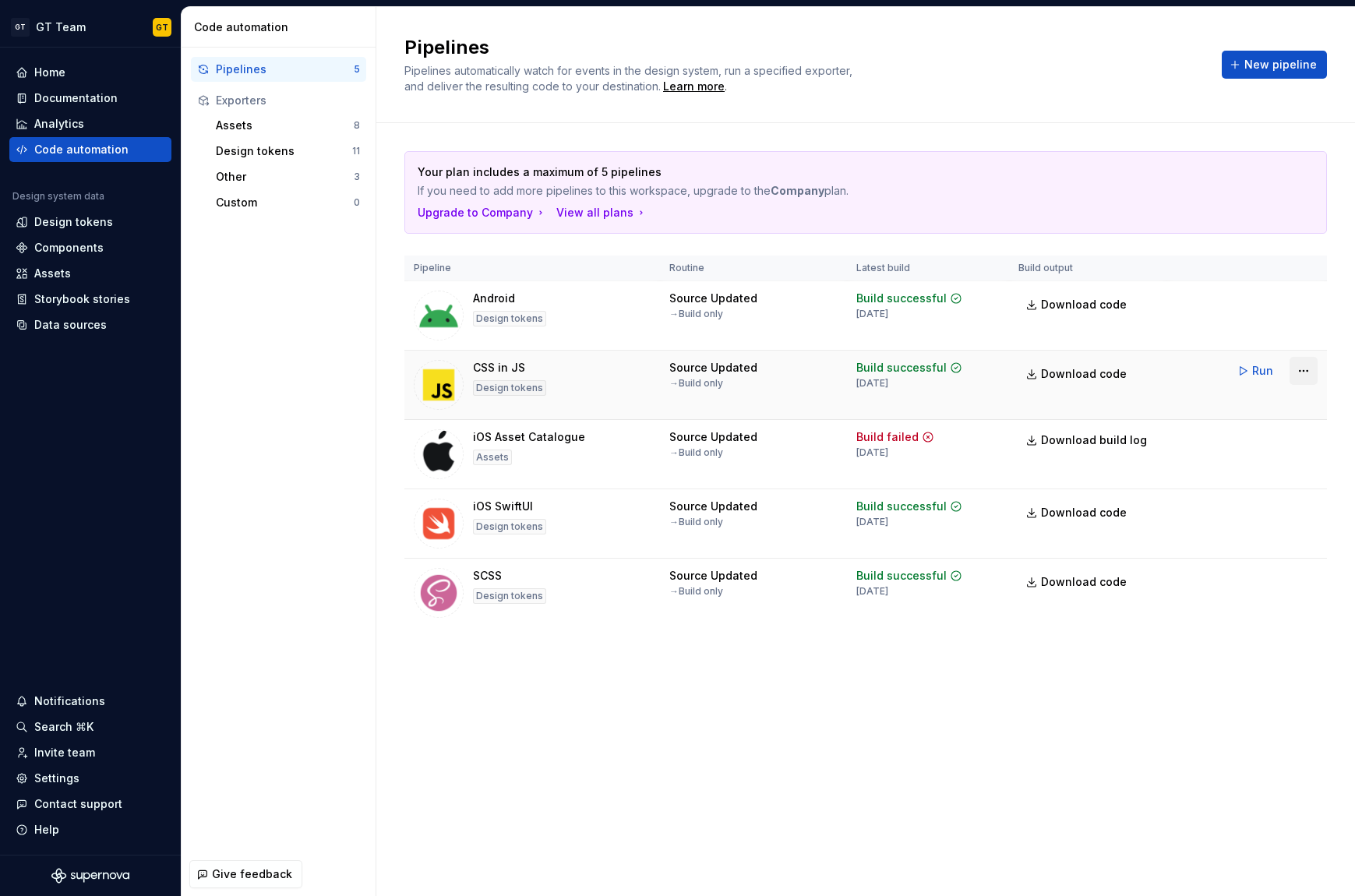
click at [1296, 365] on html "GT GT Team GT Home Documentation Analytics Code automation Design system data D…" at bounding box center [678, 448] width 1355 height 896
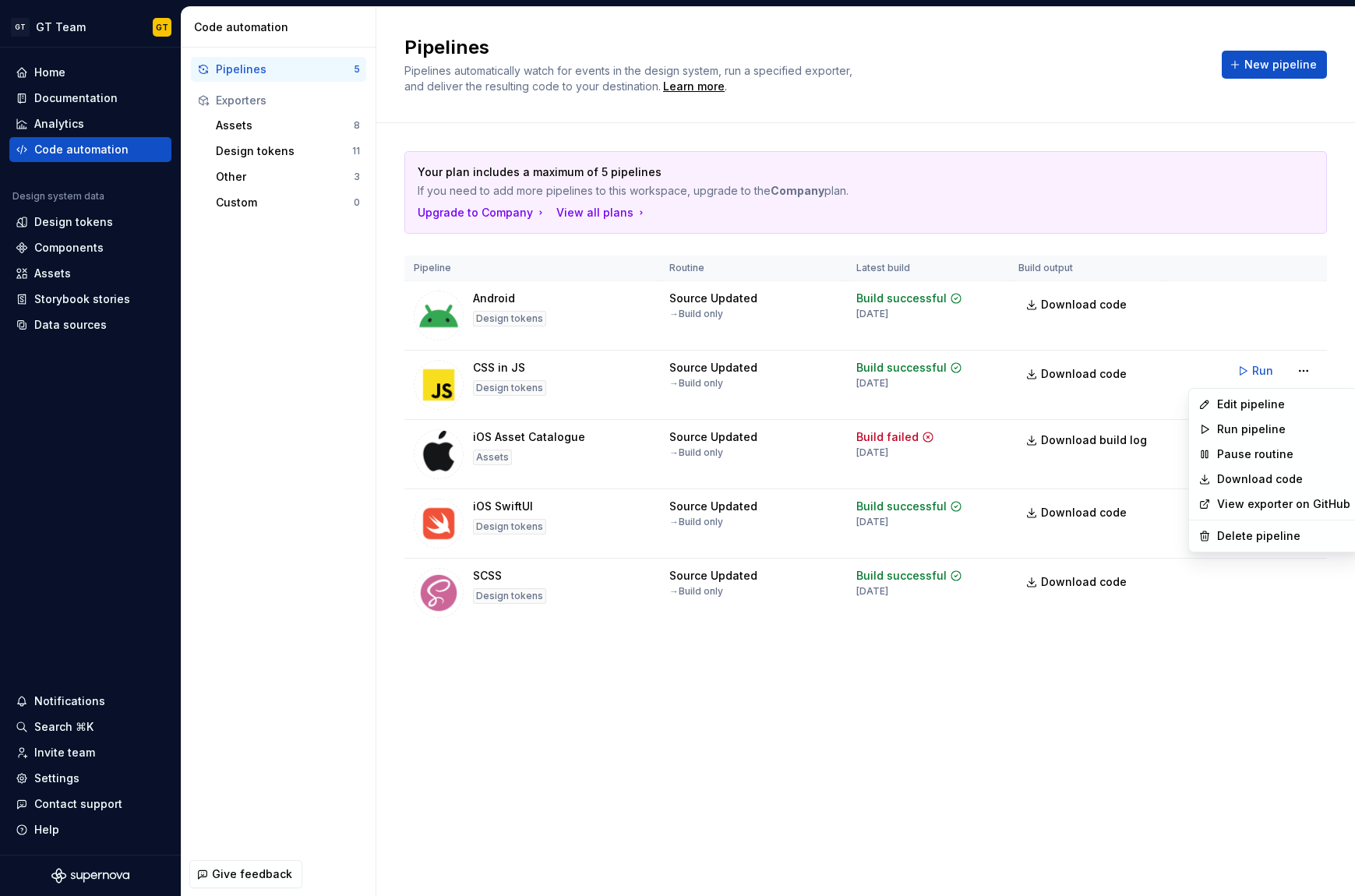
click at [1277, 479] on link "Download code" at bounding box center [1284, 480] width 134 height 16
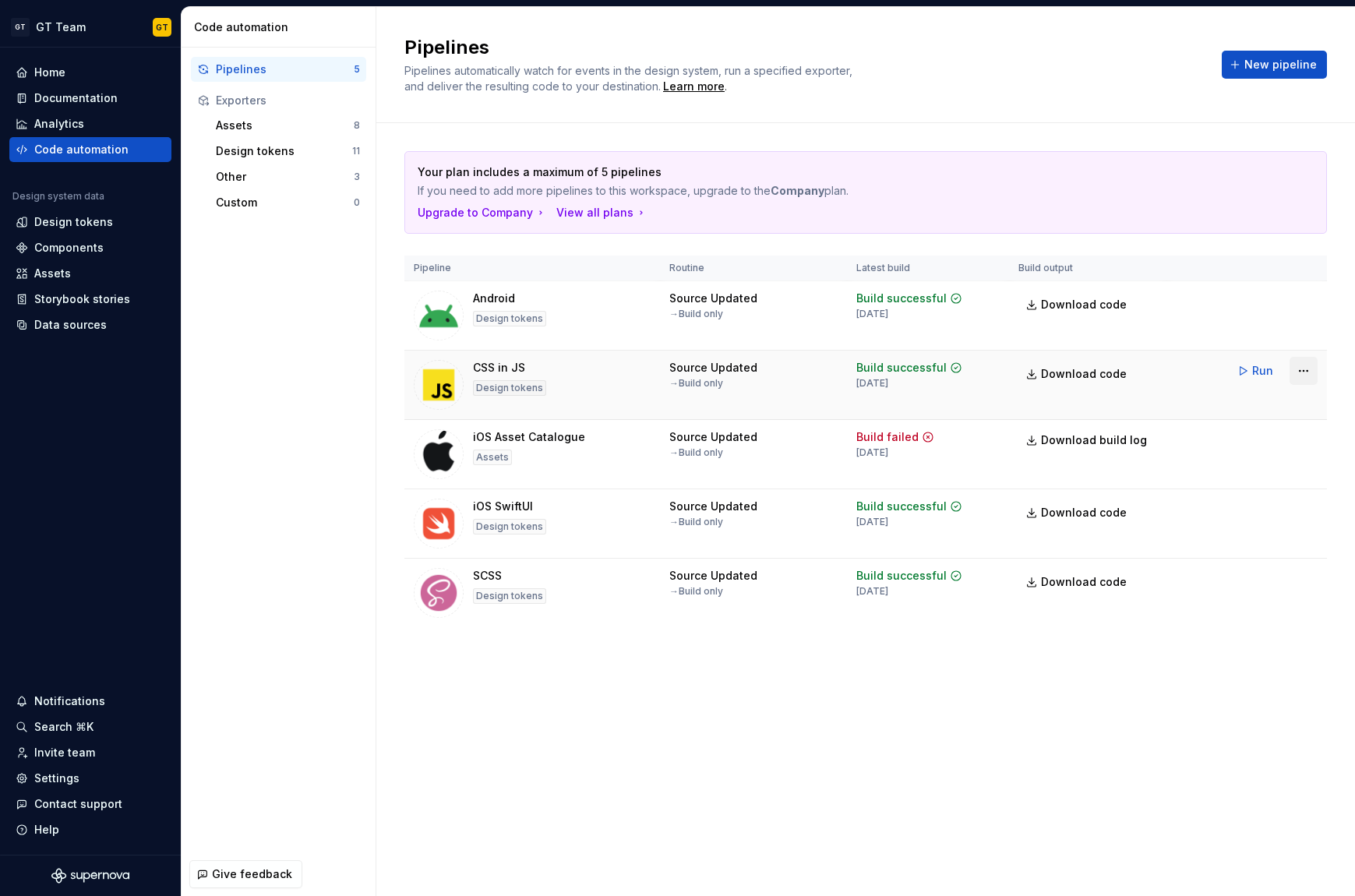
click at [1301, 368] on html "GT GT Team GT Home Documentation Analytics Code automation Design system data D…" at bounding box center [678, 448] width 1355 height 896
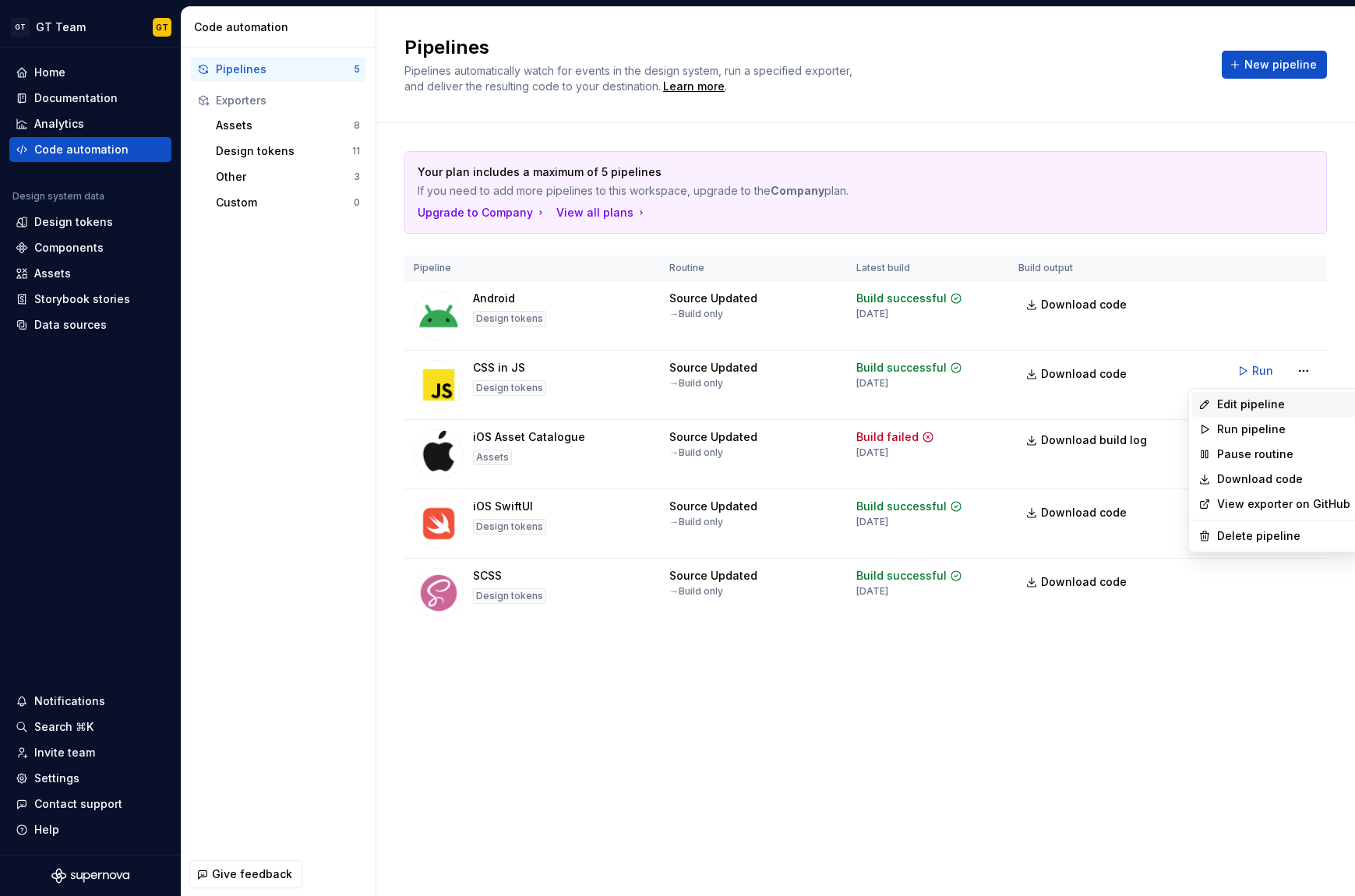
click at [1280, 406] on div "Edit pipeline" at bounding box center [1284, 405] width 134 height 16
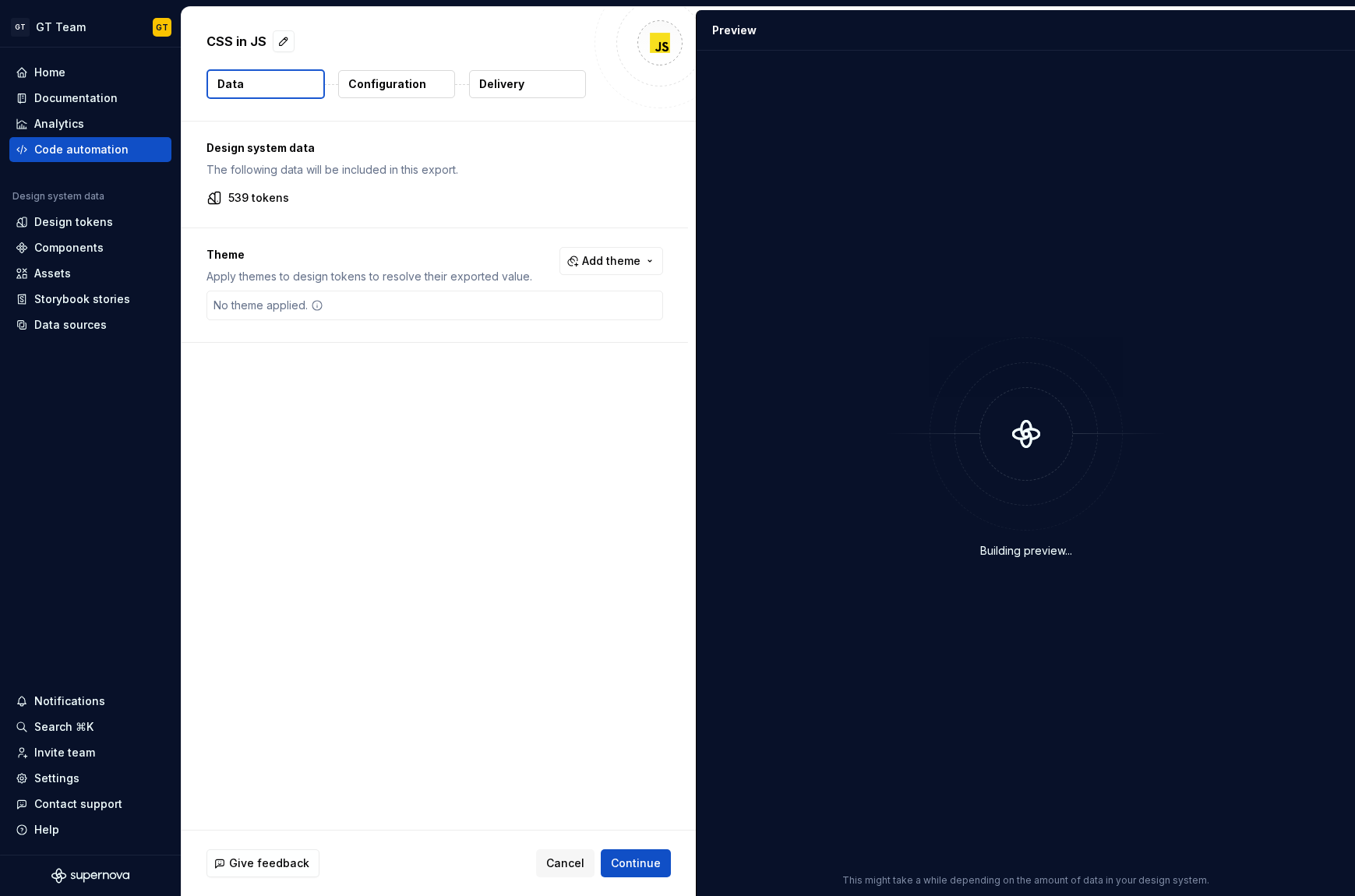
click at [408, 90] on p "Configuration" at bounding box center [387, 85] width 78 height 16
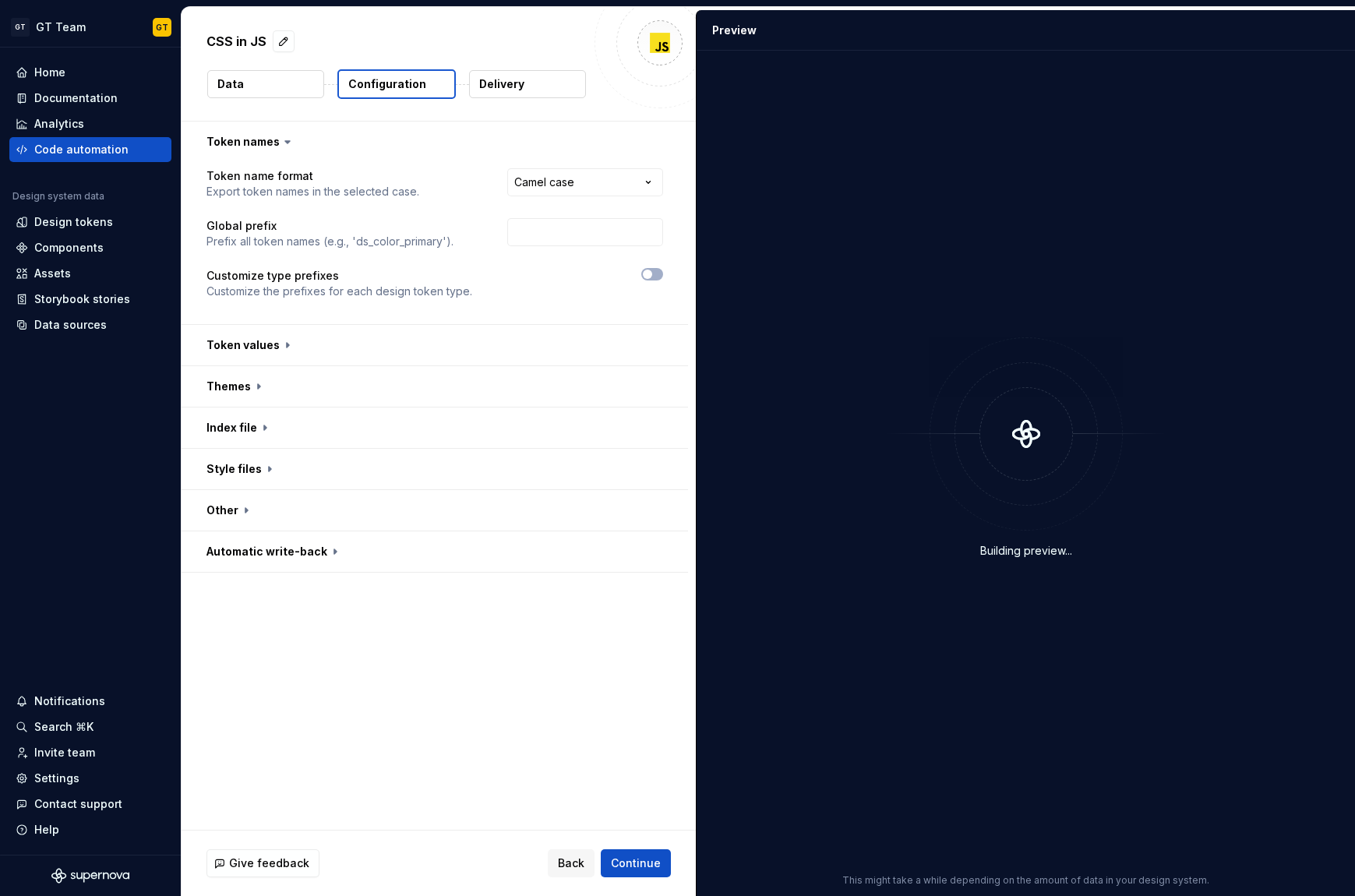
click at [408, 90] on p "Configuration" at bounding box center [387, 85] width 78 height 16
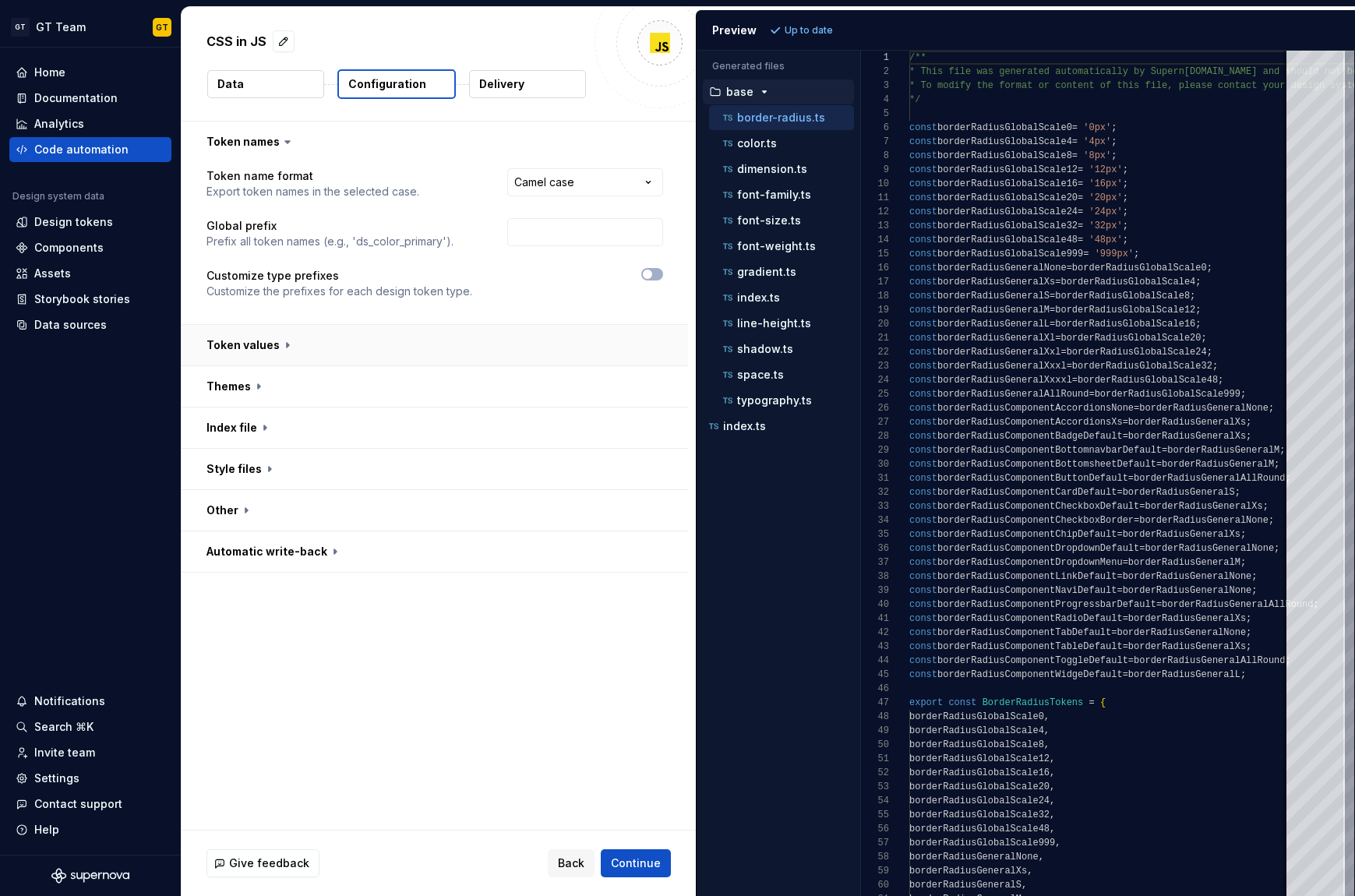
click at [322, 359] on button "button" at bounding box center [435, 345] width 507 height 41
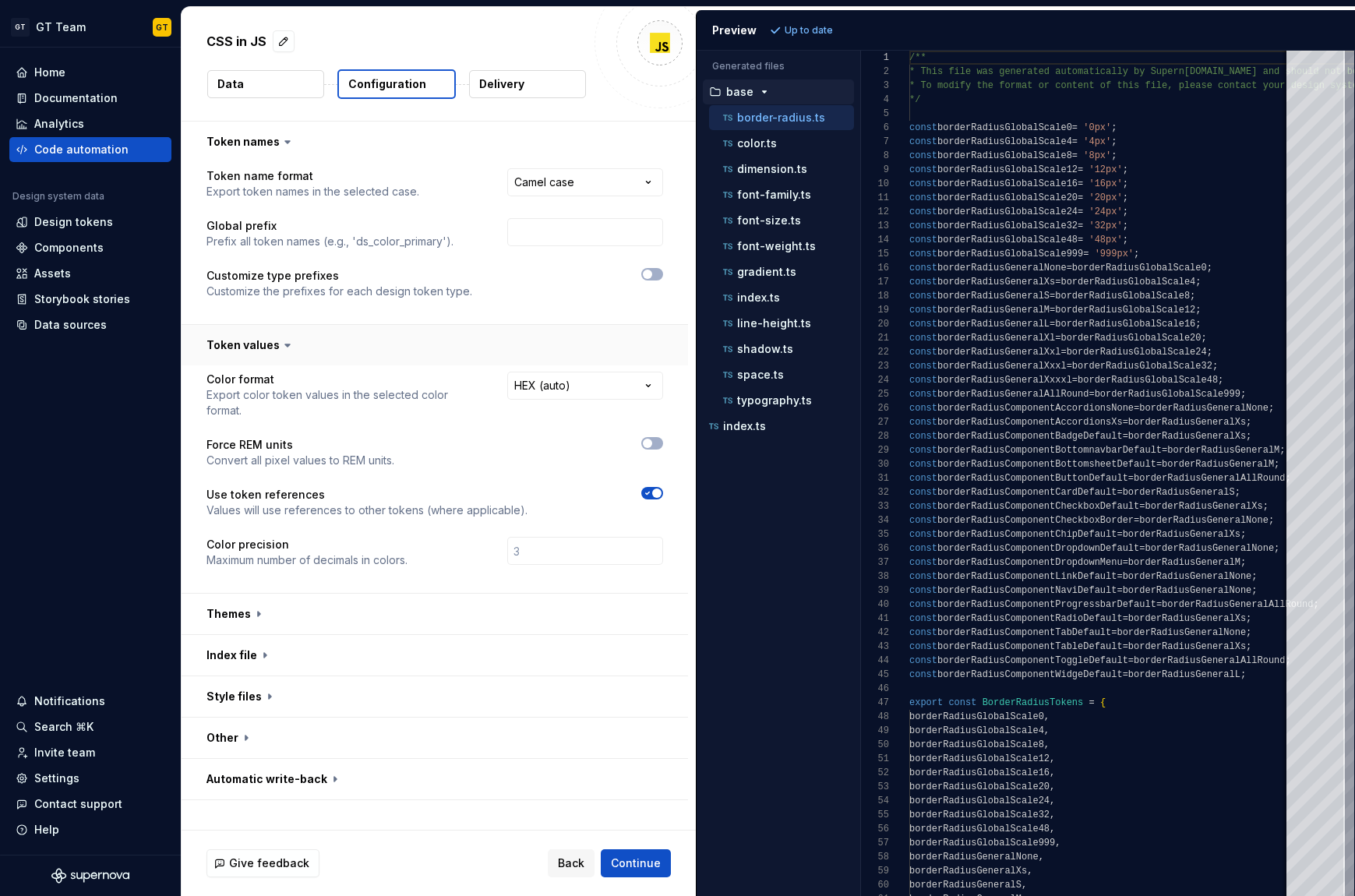
click at [322, 359] on button "button" at bounding box center [435, 345] width 507 height 41
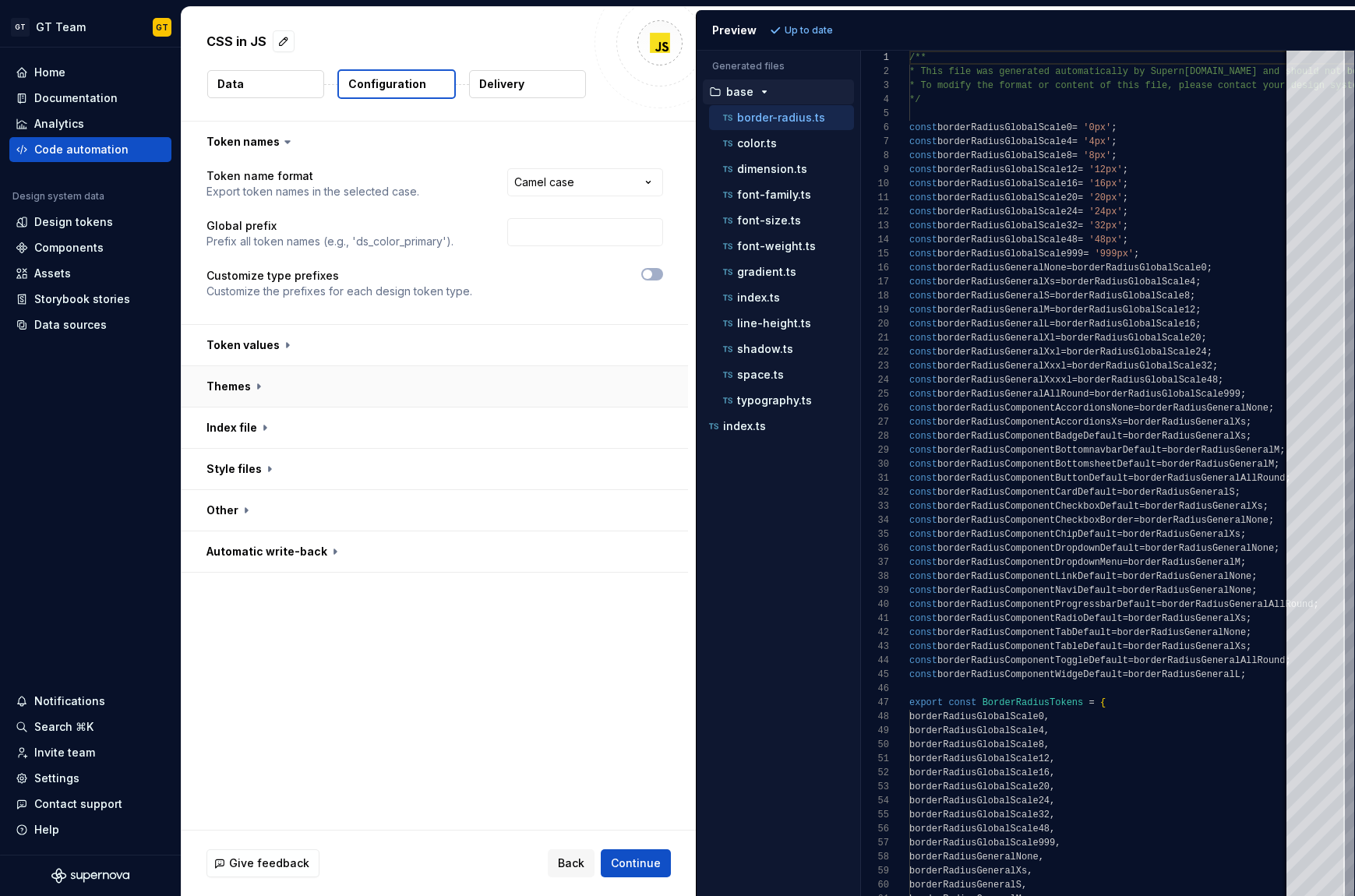
click at [301, 395] on button "button" at bounding box center [435, 386] width 507 height 41
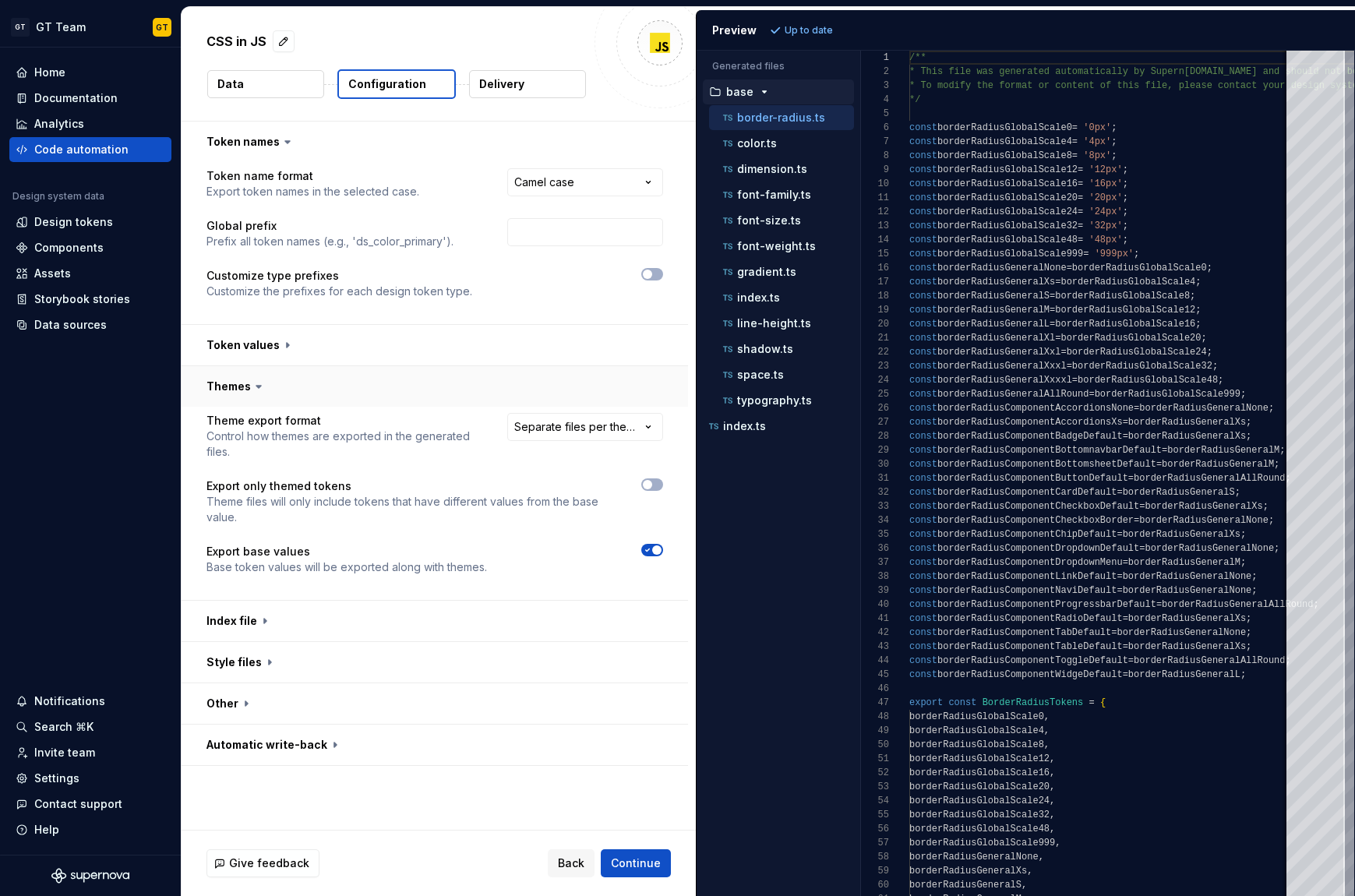
click at [301, 395] on button "button" at bounding box center [435, 386] width 507 height 41
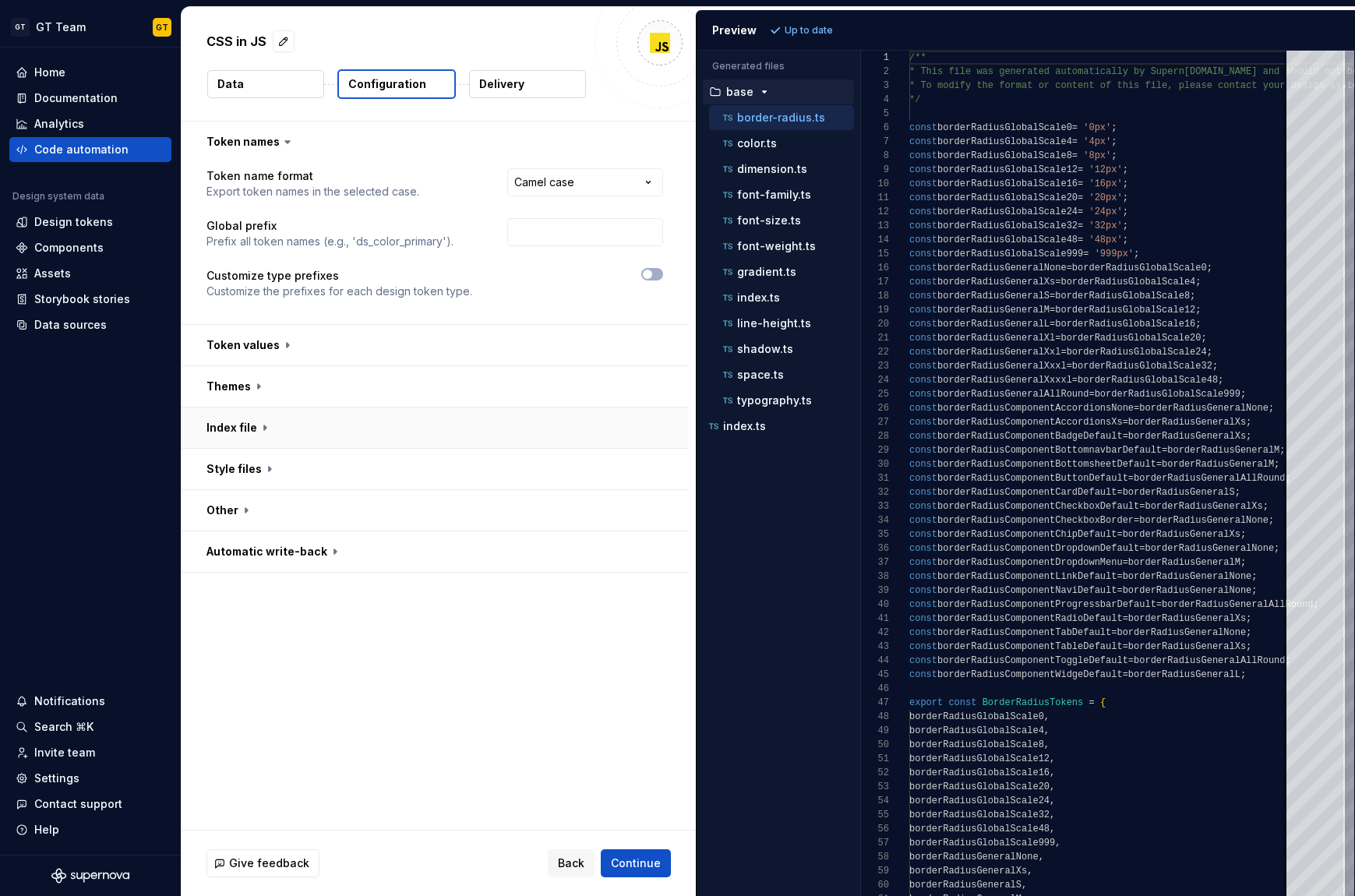
click at [296, 443] on button "button" at bounding box center [435, 428] width 507 height 41
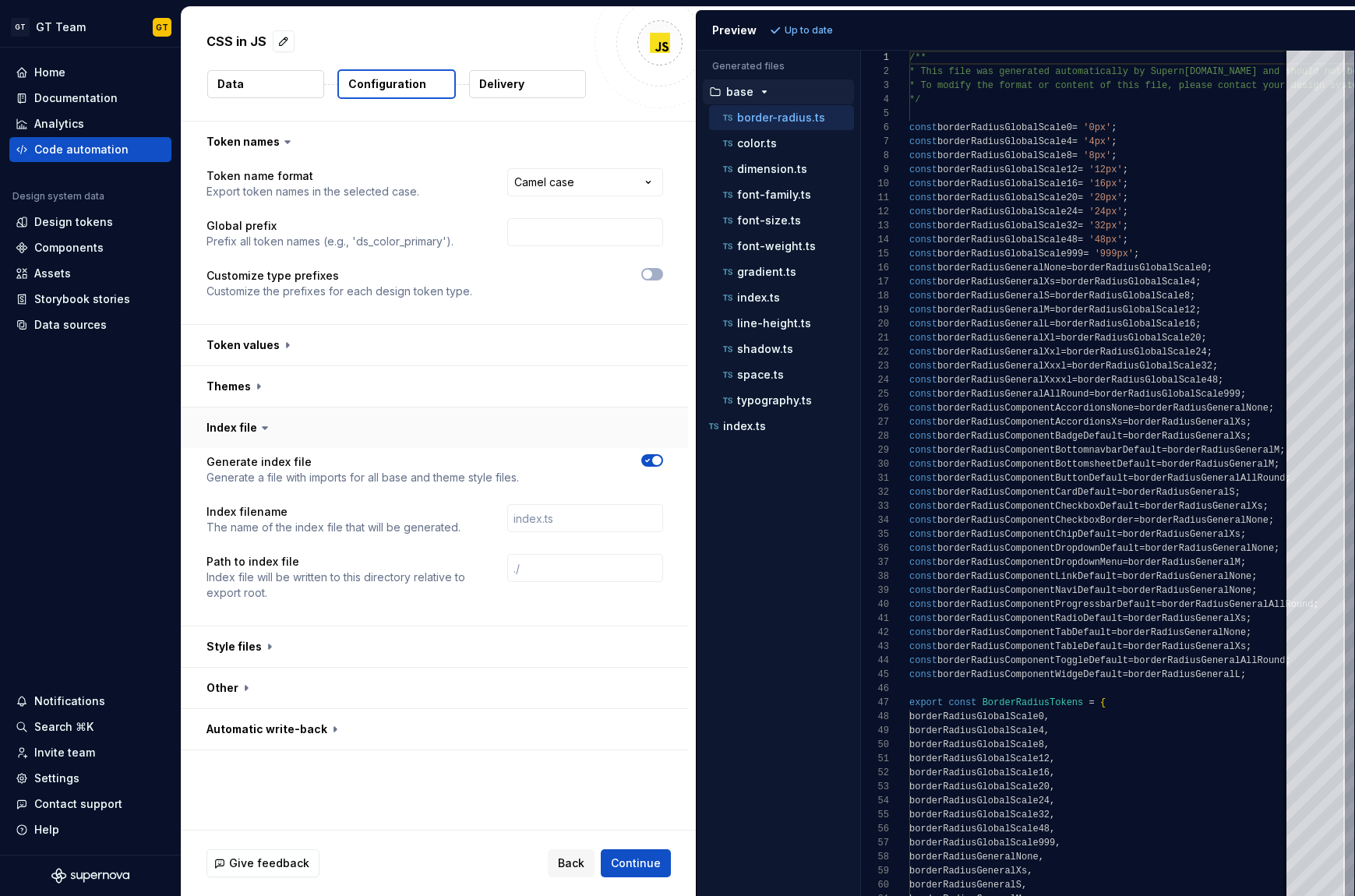
click at [296, 443] on button "button" at bounding box center [435, 428] width 507 height 41
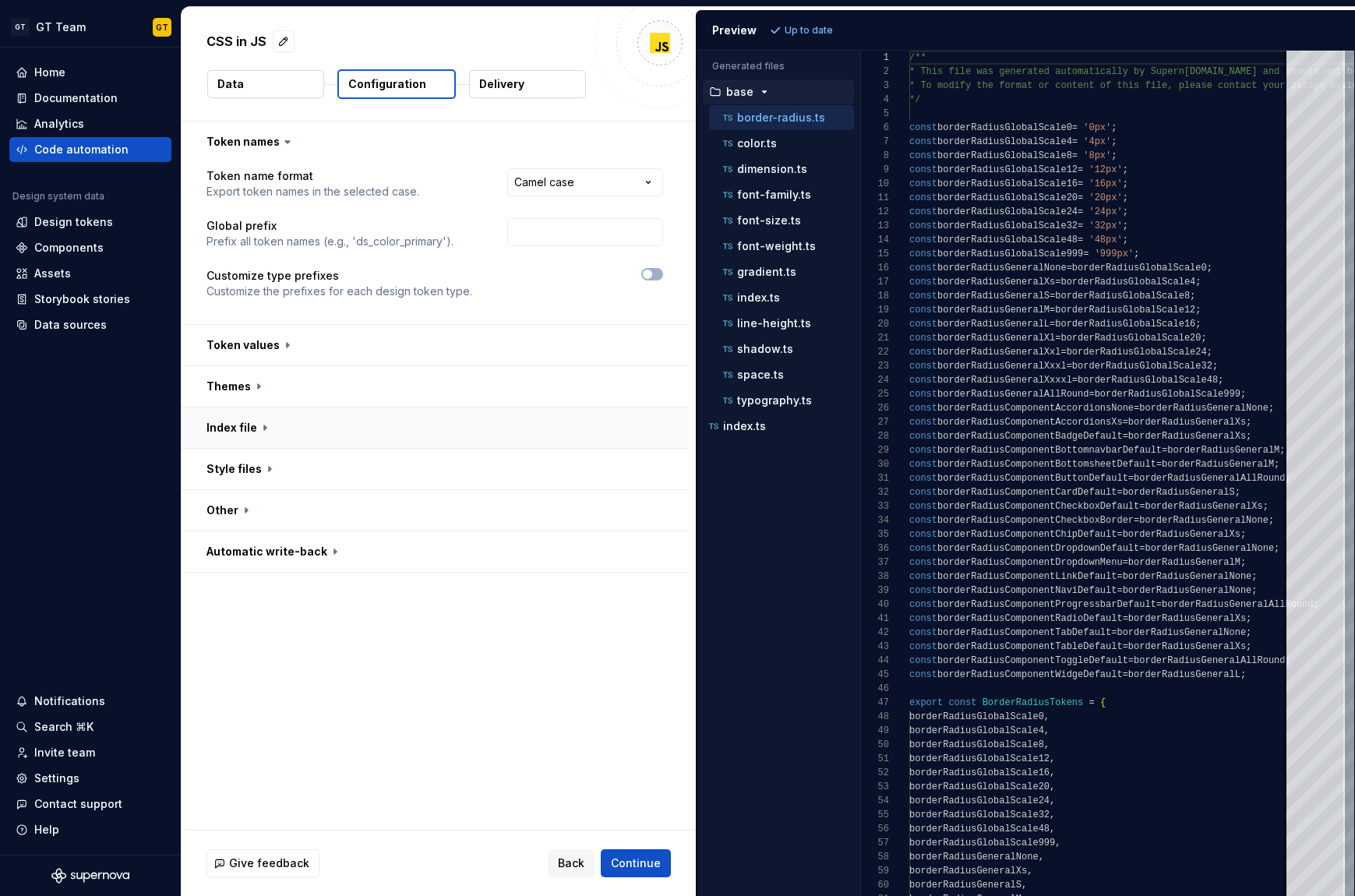
click at [296, 443] on button "button" at bounding box center [435, 428] width 507 height 41
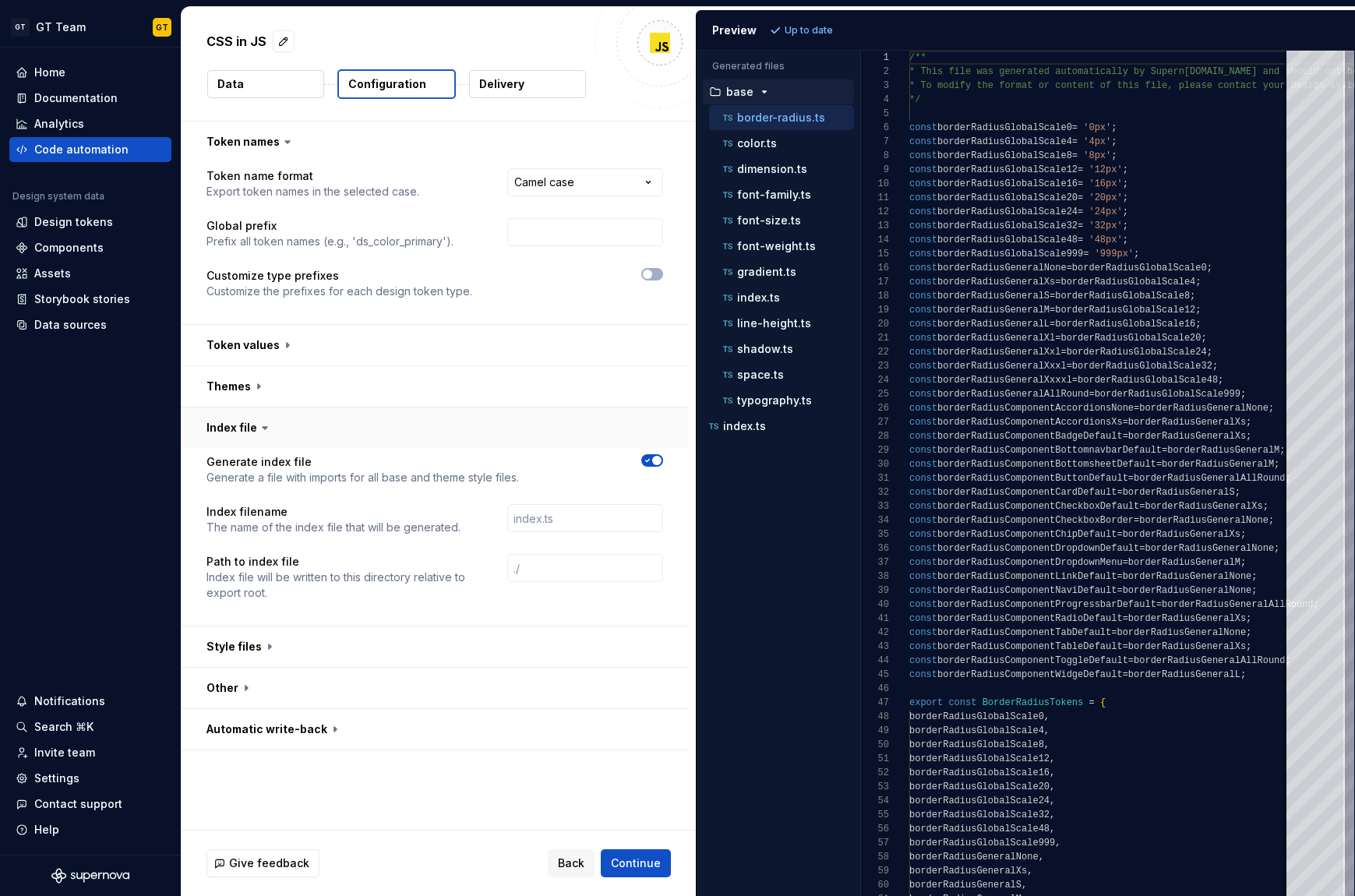
click at [296, 443] on button "button" at bounding box center [435, 428] width 507 height 41
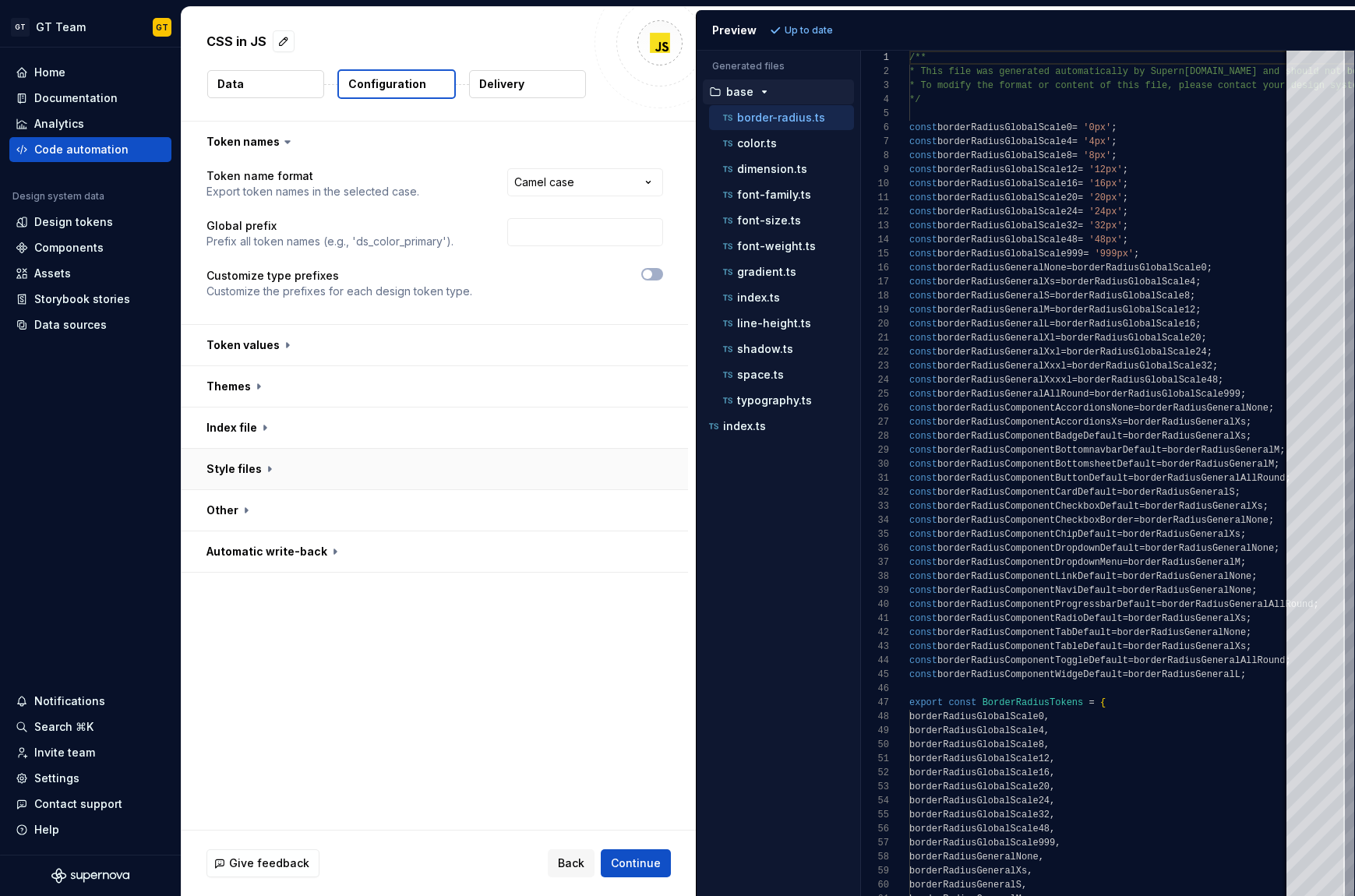
click at [287, 479] on button "button" at bounding box center [435, 469] width 507 height 41
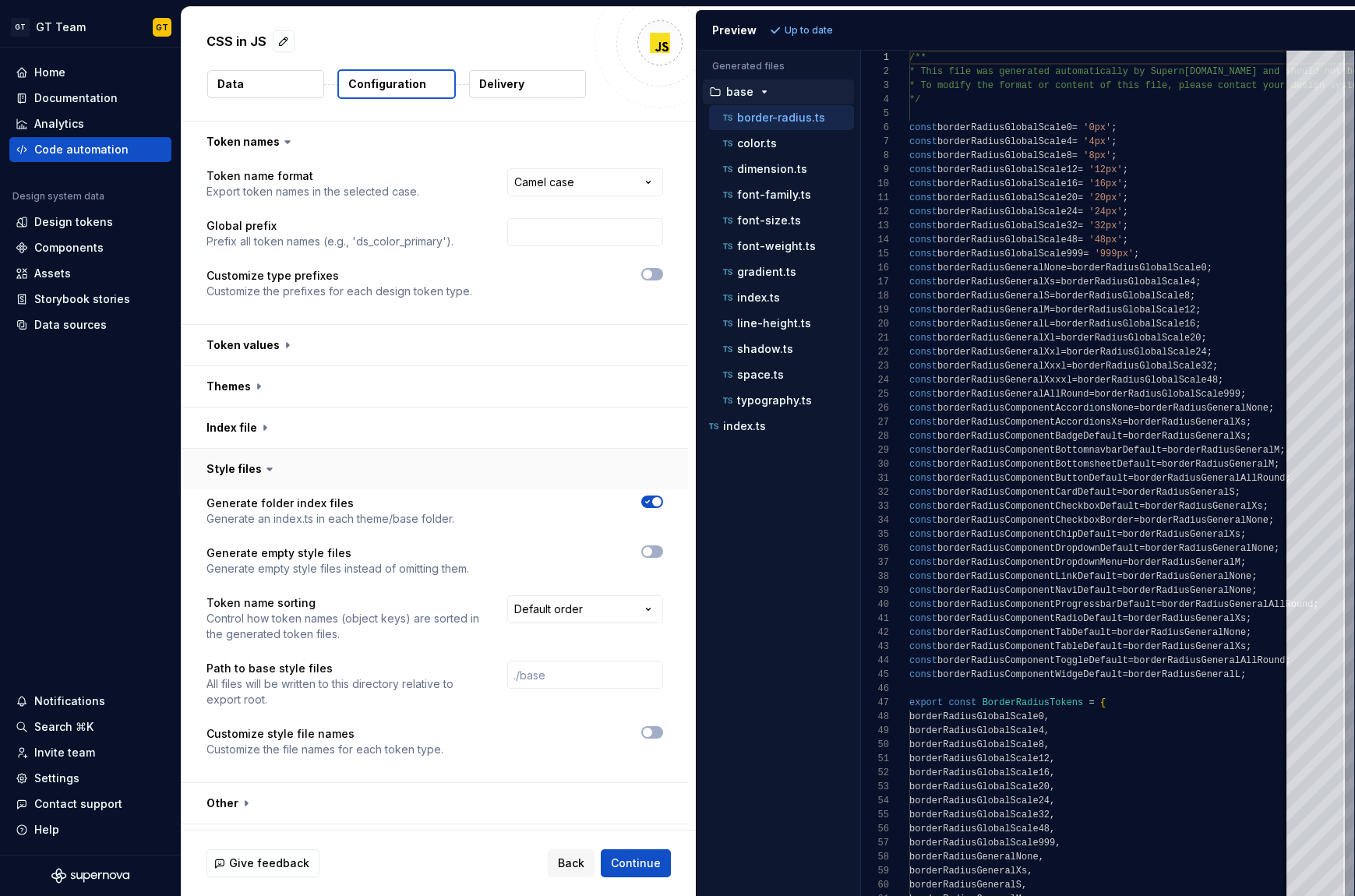
click at [287, 479] on button "button" at bounding box center [435, 469] width 507 height 41
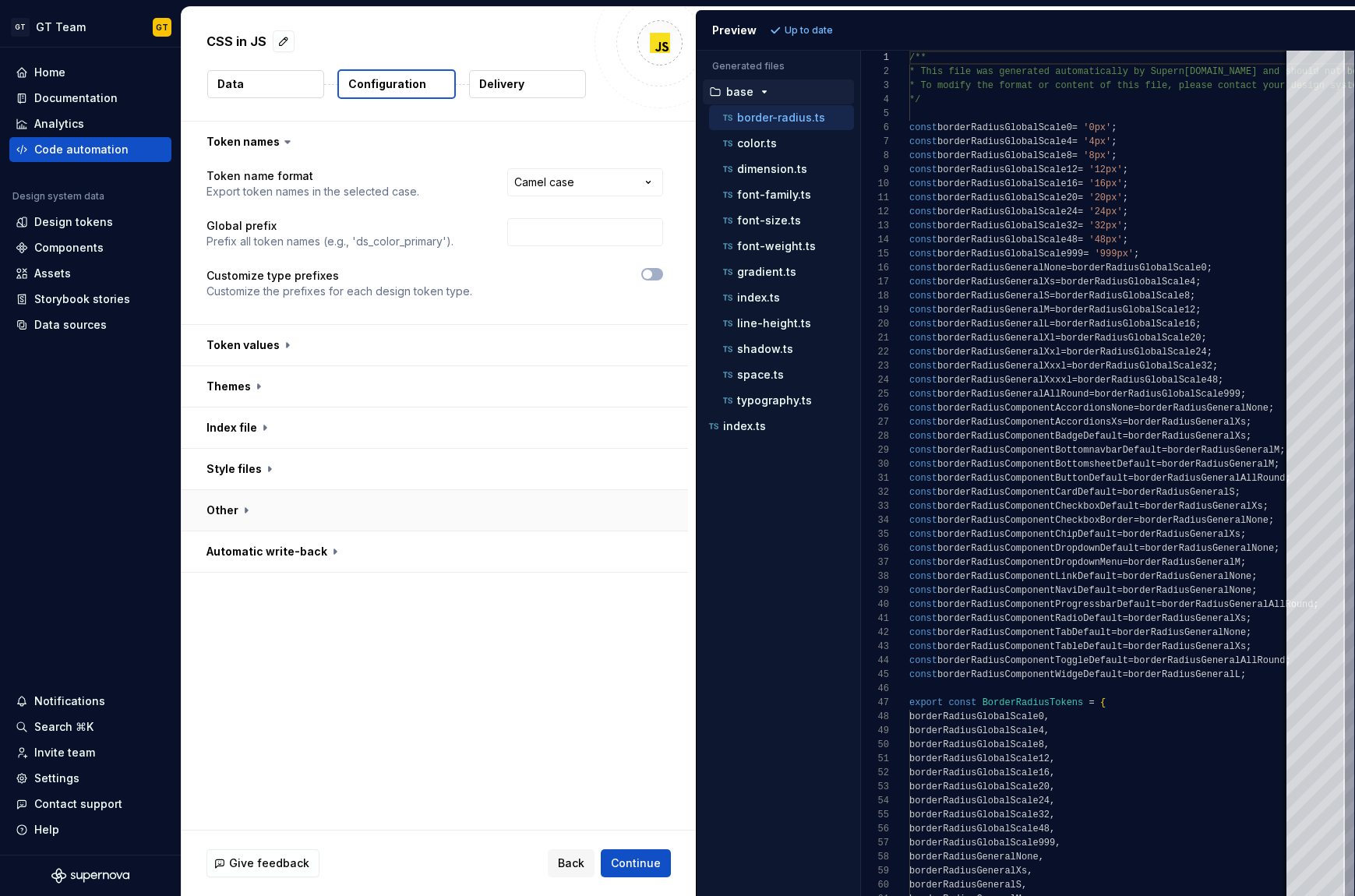
click at [279, 525] on button "button" at bounding box center [435, 510] width 507 height 41
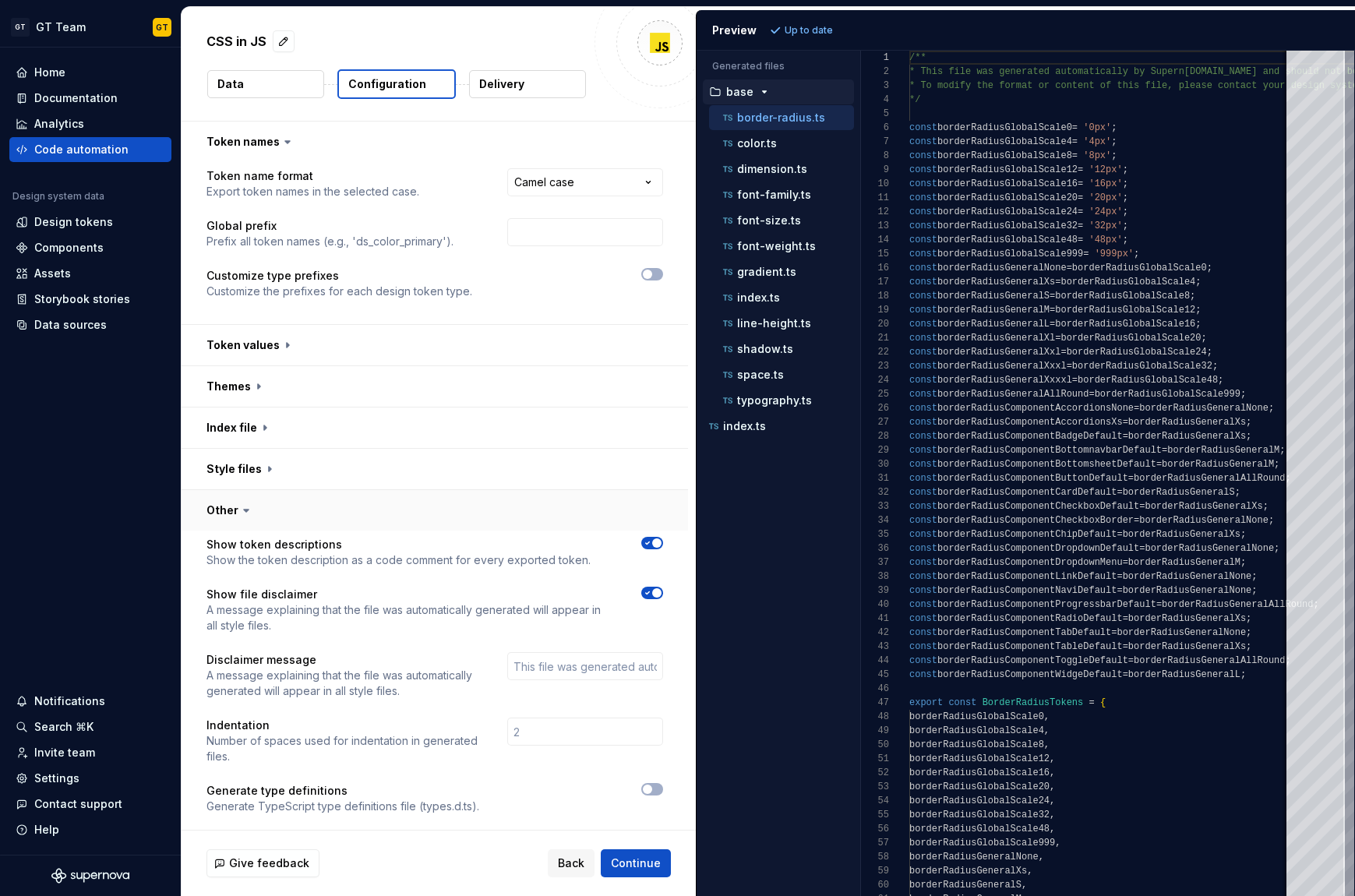
click at [279, 525] on button "button" at bounding box center [435, 510] width 507 height 41
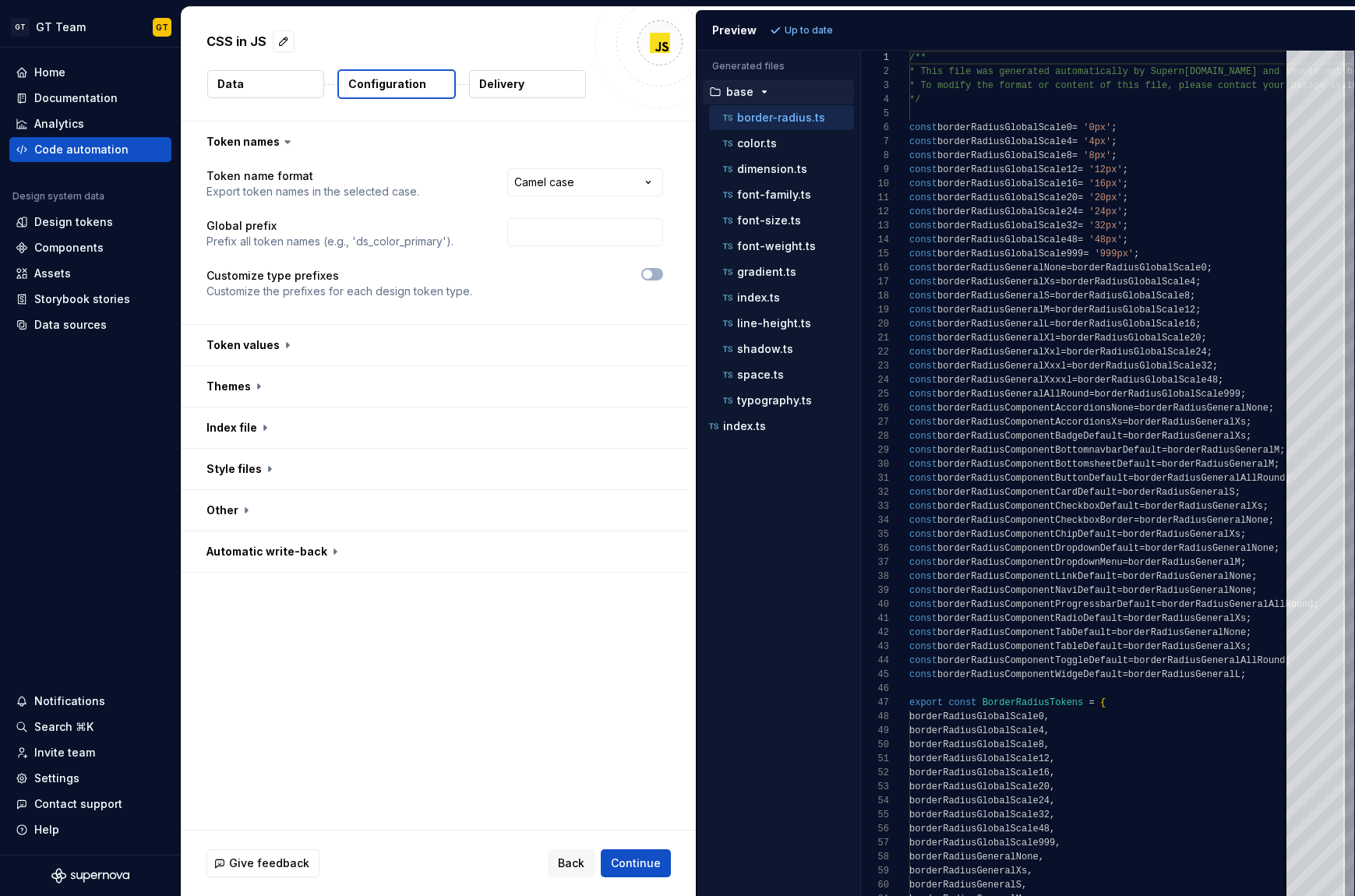
click at [278, 574] on div "**********" at bounding box center [439, 476] width 515 height 708
click at [279, 554] on button "button" at bounding box center [435, 552] width 507 height 41
click at [504, 88] on p "Delivery" at bounding box center [501, 85] width 45 height 16
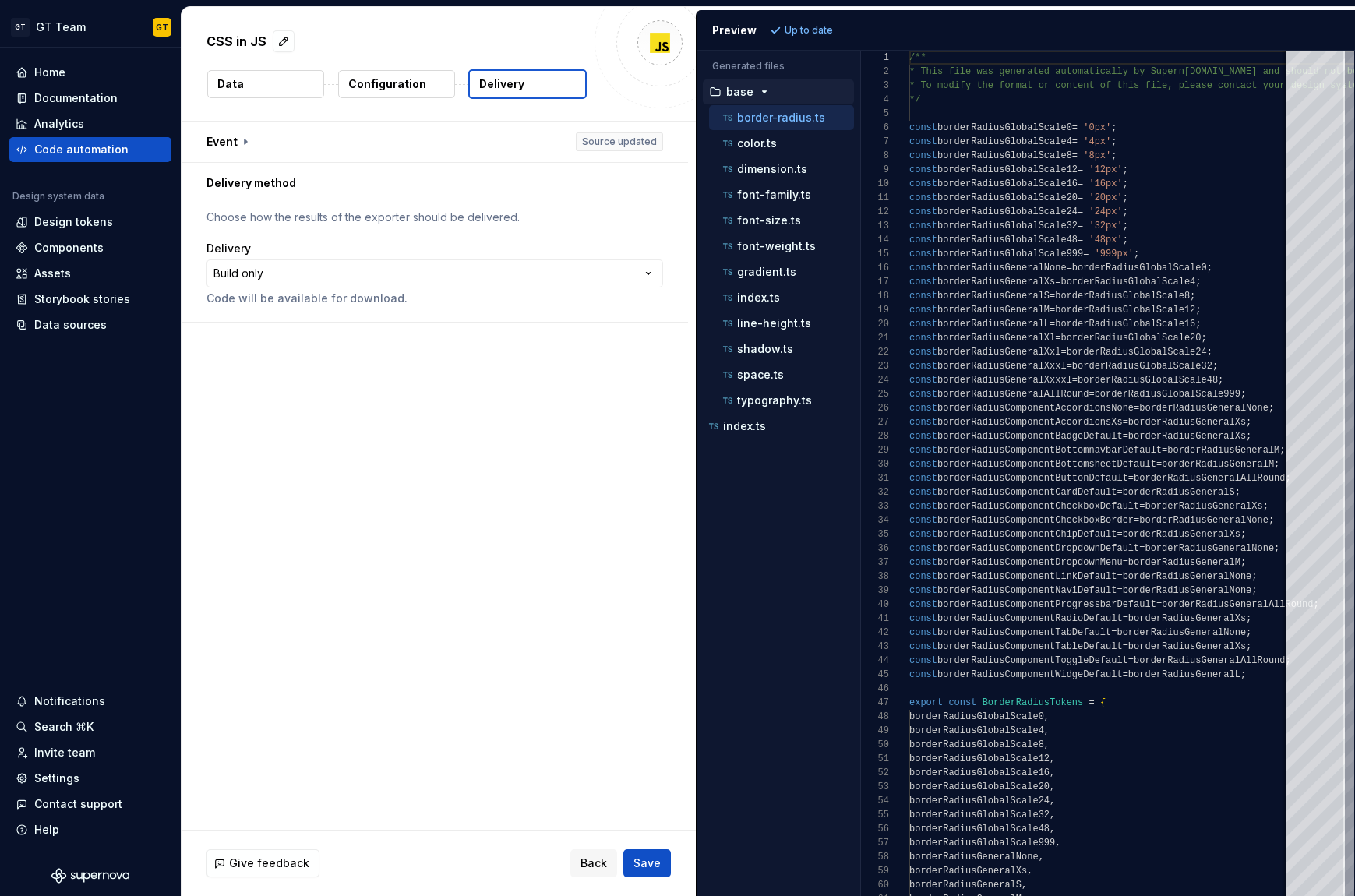
click at [504, 88] on p "Delivery" at bounding box center [501, 85] width 45 height 16
click at [228, 134] on button "button" at bounding box center [435, 142] width 507 height 41
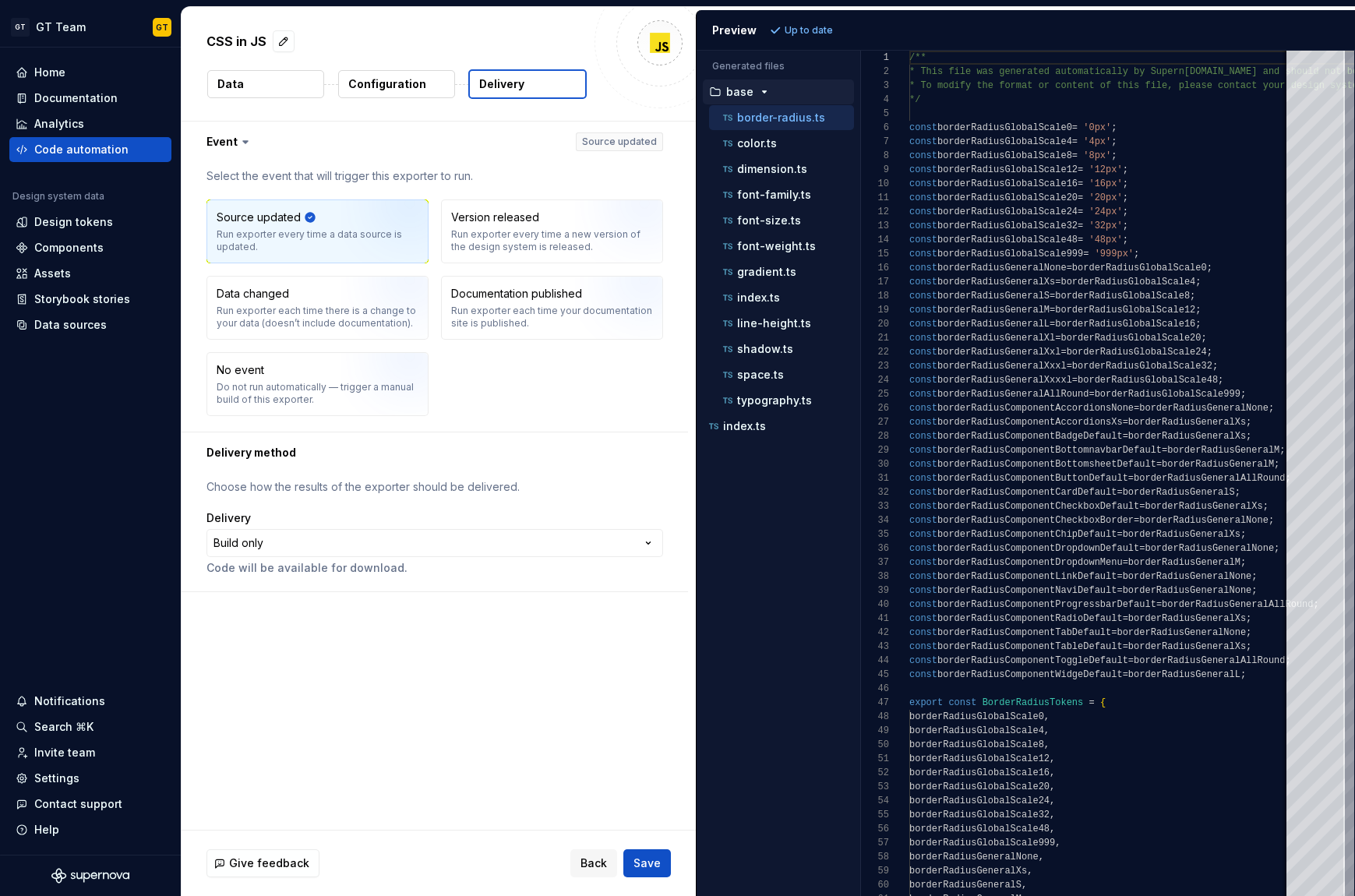
click at [291, 72] on button "Data" at bounding box center [265, 84] width 117 height 28
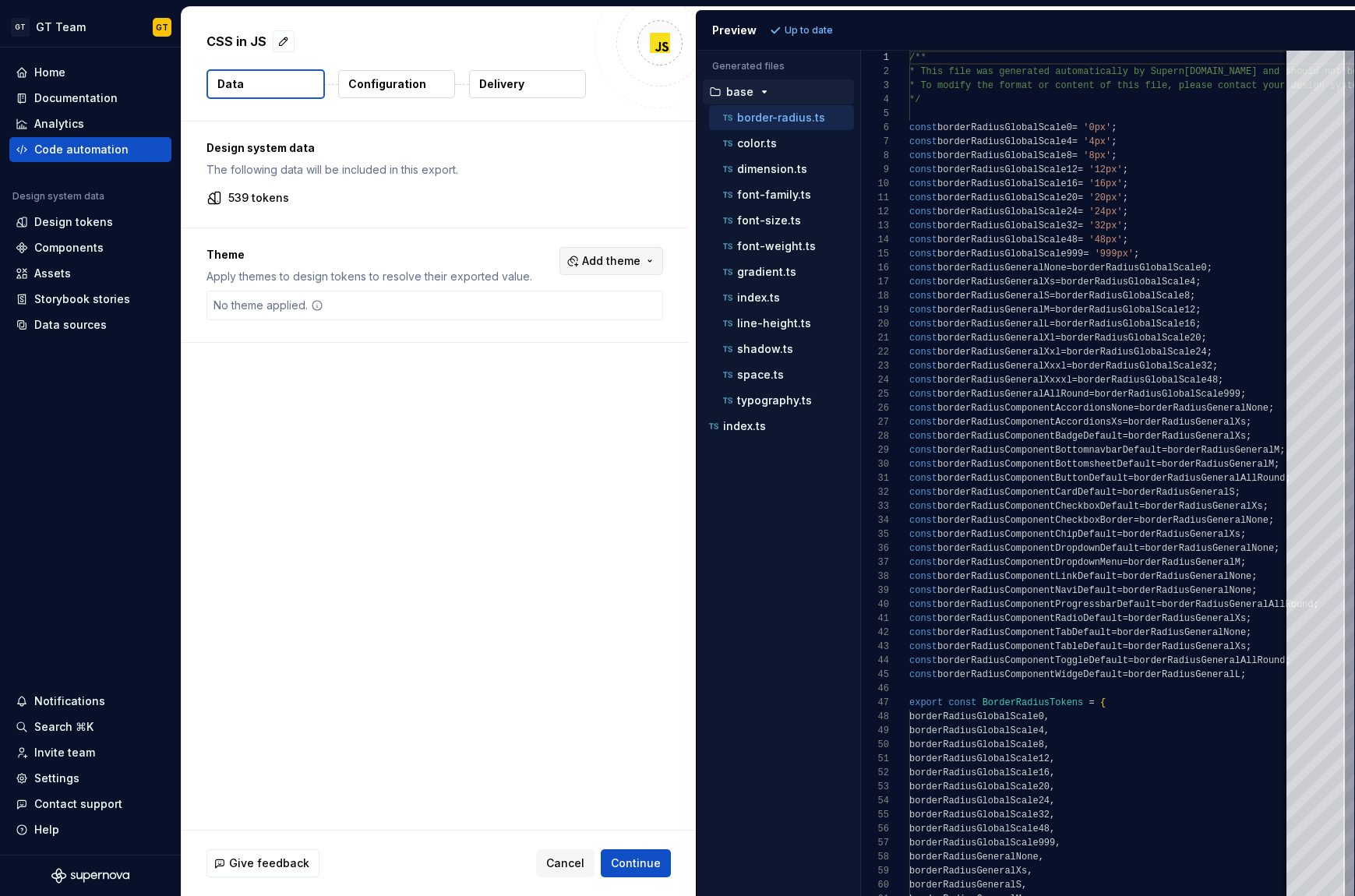
click at [604, 261] on span "Add theme" at bounding box center [611, 261] width 59 height 16
click at [520, 448] on html "GT GT Team GT Home Documentation Analytics Code automation Design system data D…" at bounding box center [678, 448] width 1355 height 896
click at [553, 867] on span "Cancel" at bounding box center [566, 864] width 38 height 16
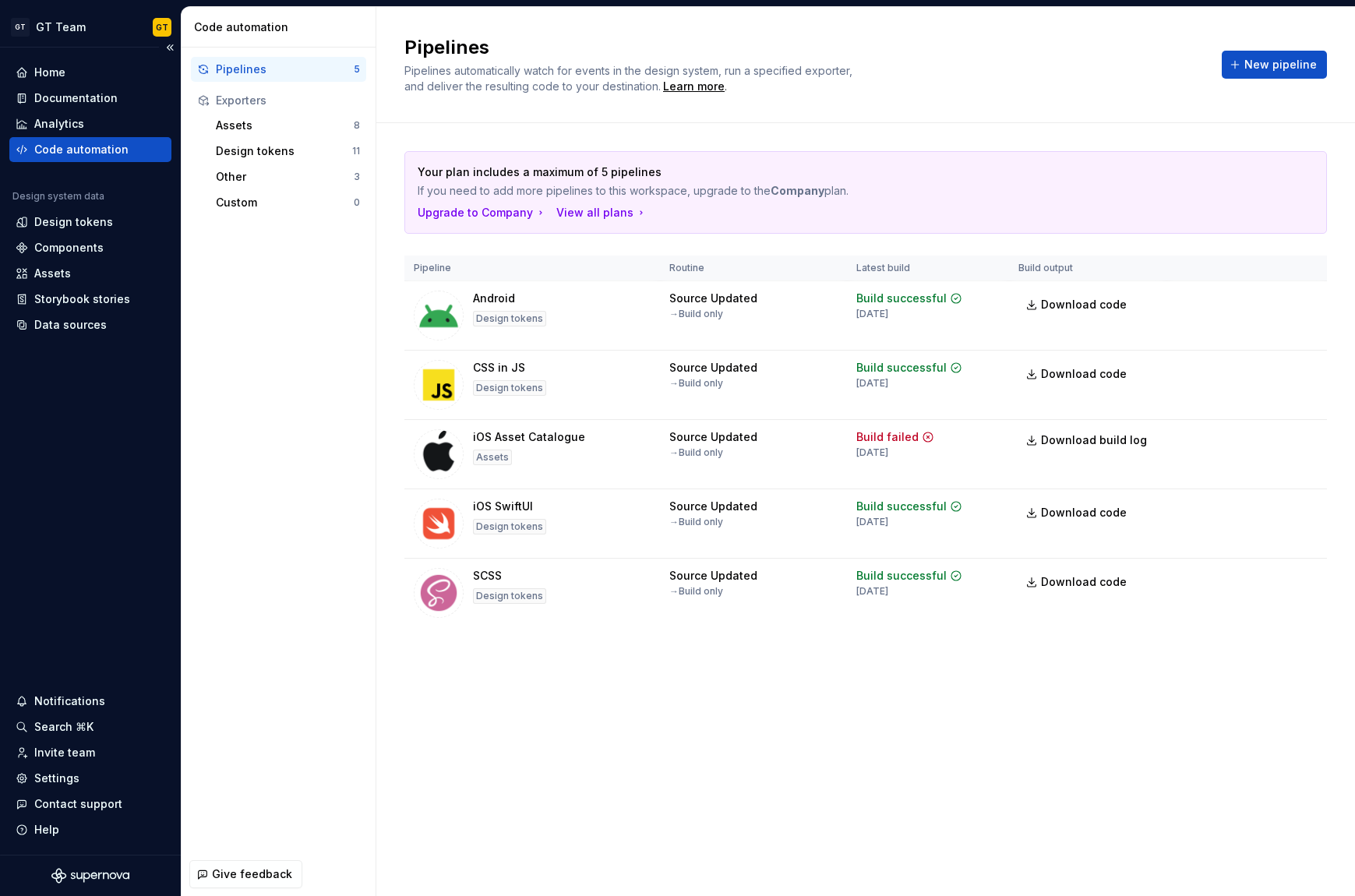
click at [60, 361] on div "Home Documentation Analytics Code automation Design system data Design tokens C…" at bounding box center [90, 451] width 181 height 807
click at [1310, 370] on html "GT GT Team GT Home Documentation Analytics Code automation Design system data D…" at bounding box center [678, 448] width 1355 height 896
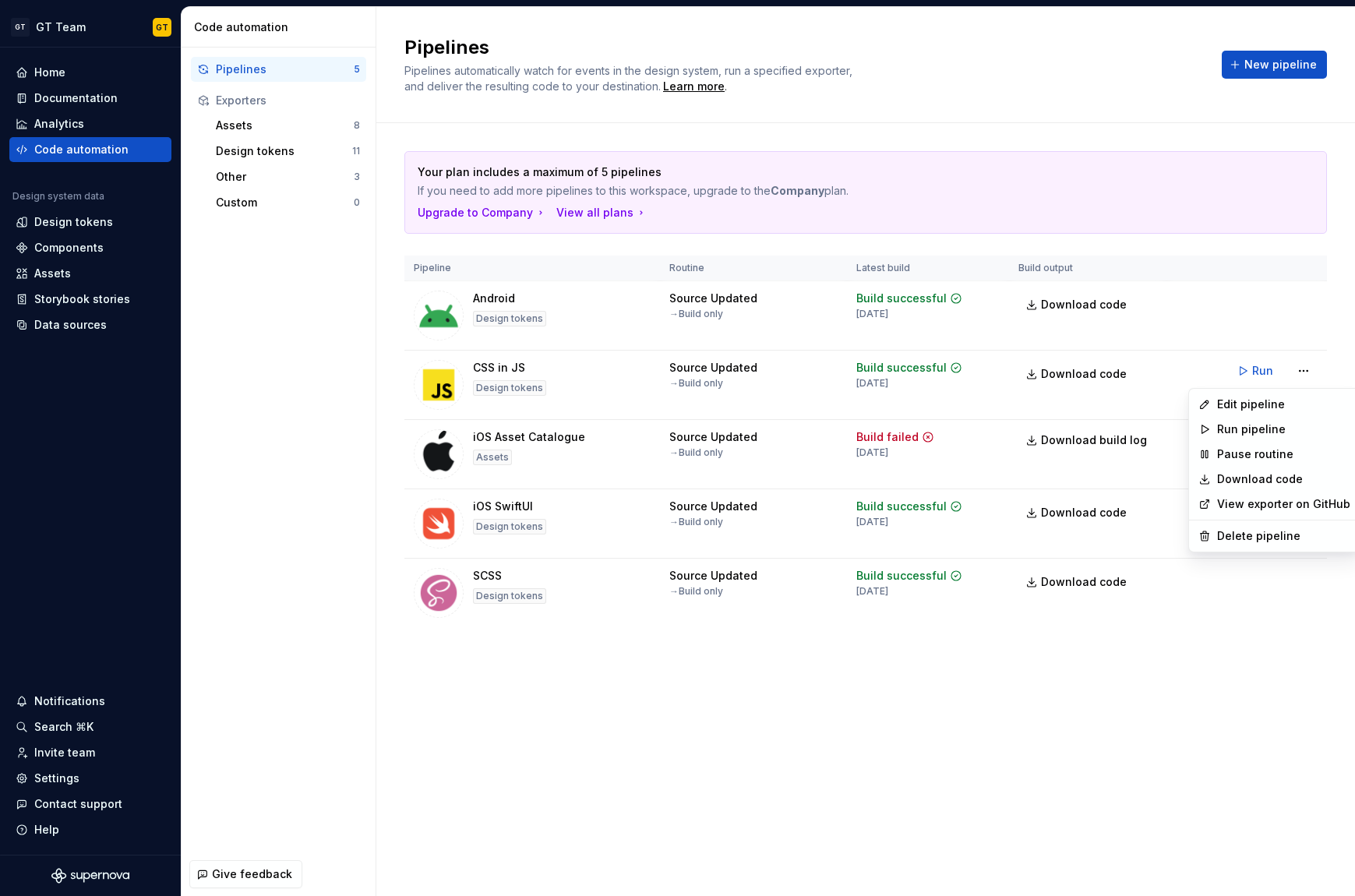
click at [1292, 500] on link "View exporter on GitHub" at bounding box center [1284, 505] width 134 height 16
